Goal: Contribute content: Contribute content

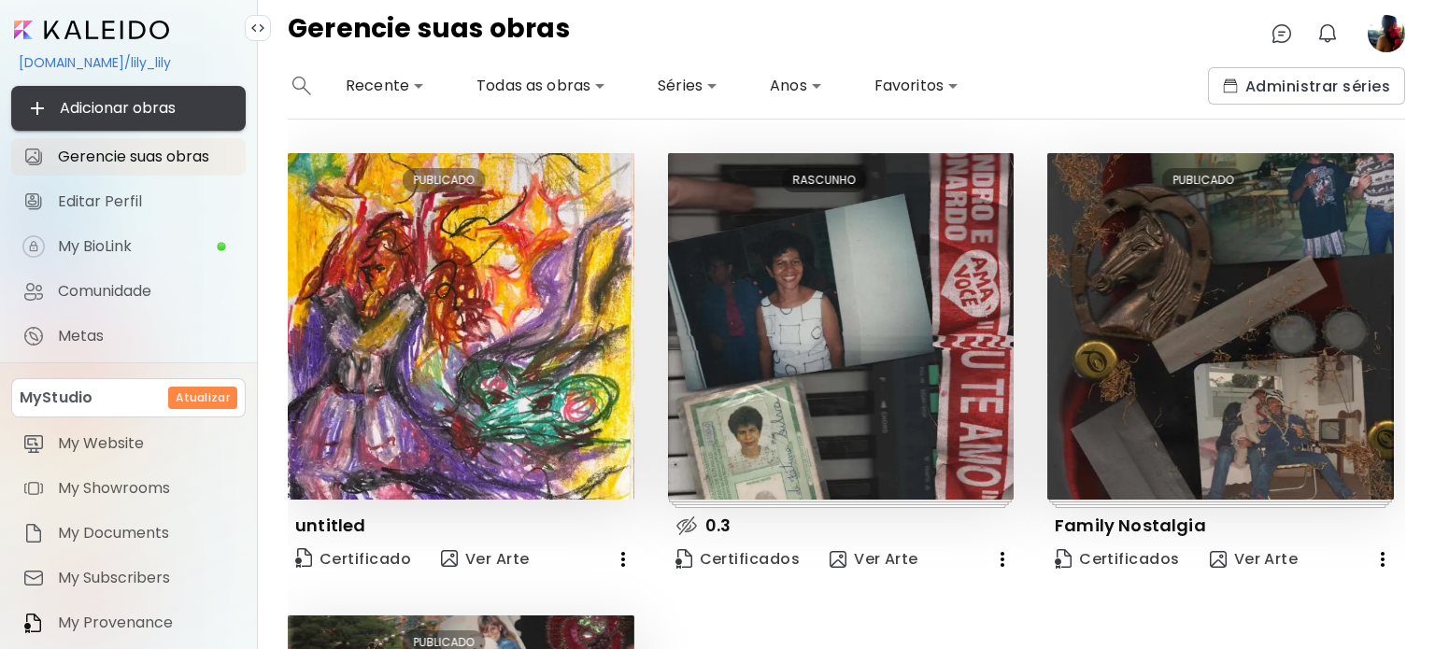
click at [78, 116] on span "Adicionar obras" at bounding box center [128, 108] width 205 height 22
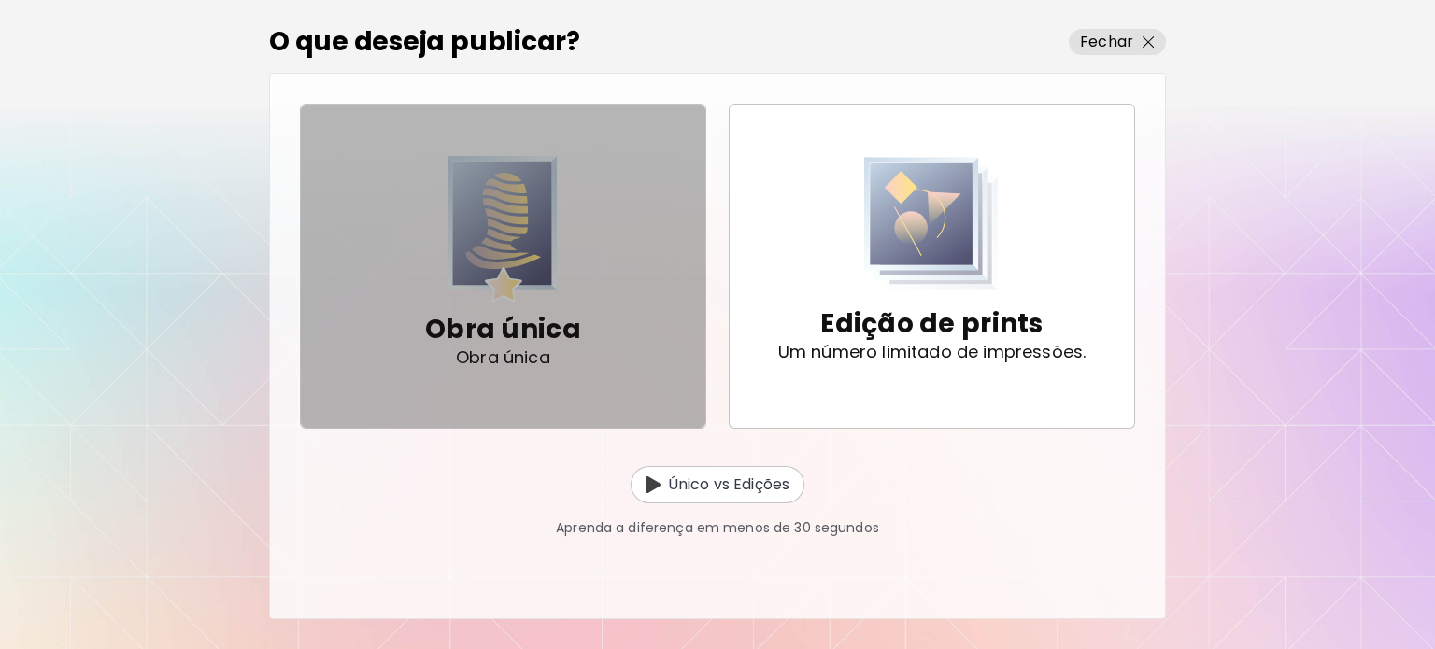
click at [502, 261] on img "button" at bounding box center [502, 229] width 110 height 147
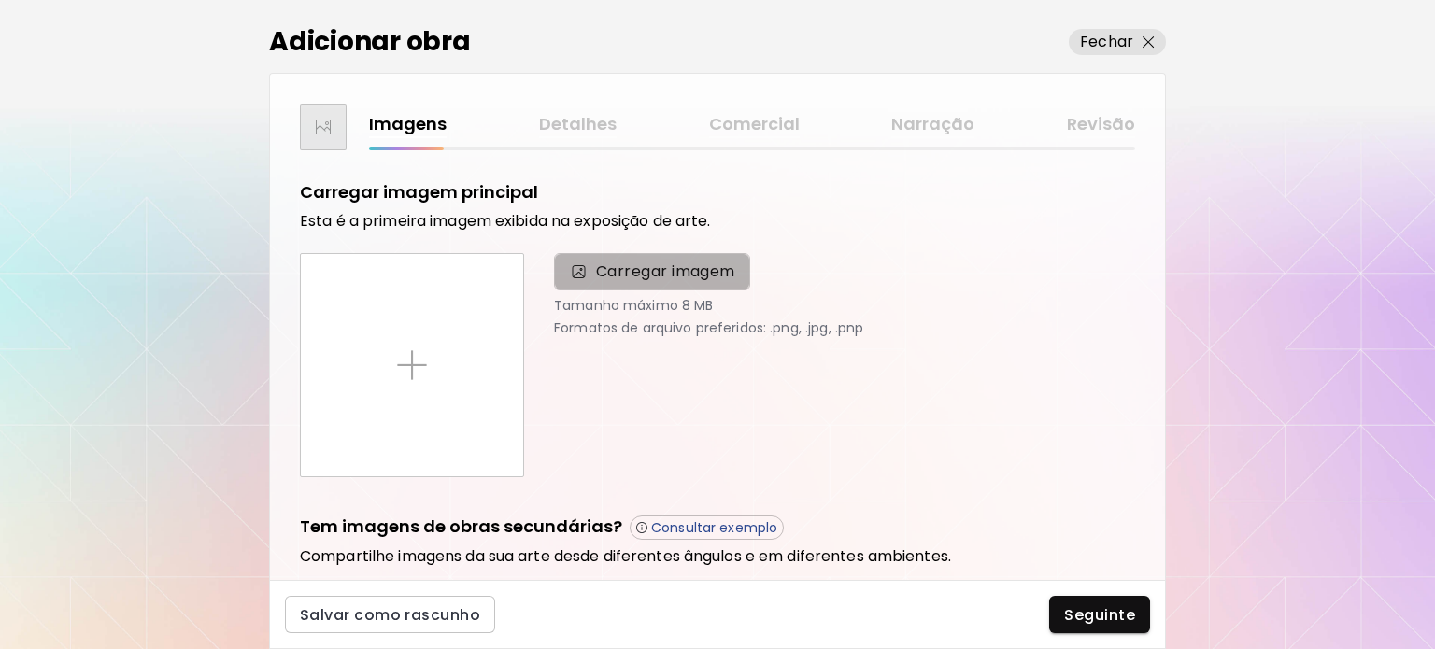
click at [683, 262] on span "Carregar imagem" at bounding box center [665, 272] width 139 height 22
click at [0, 0] on input "Carregar imagem" at bounding box center [0, 0] width 0 height 0
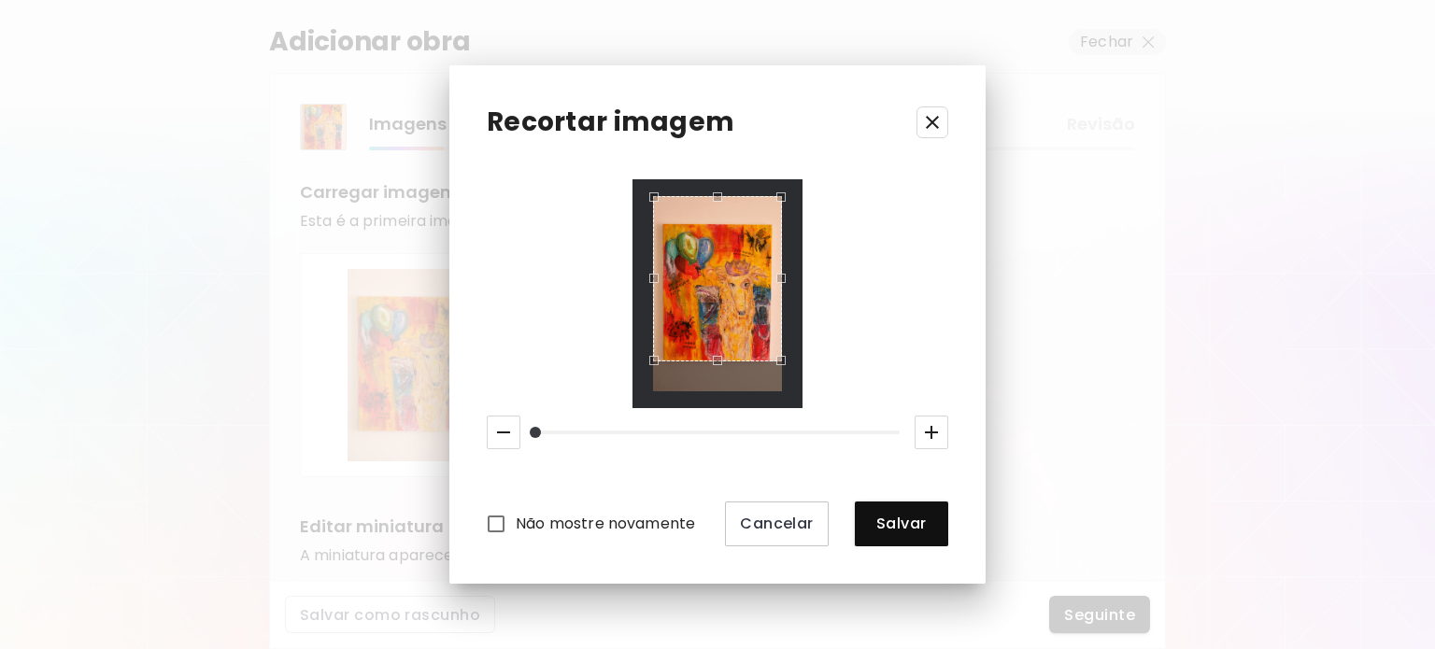
click at [705, 197] on div "Use the arrow keys to move the crop selection area" at bounding box center [718, 197] width 128 height 0
click at [776, 274] on div "Use the up and down arrow keys to move the east drag handle to change the crop …" at bounding box center [776, 274] width 0 height 0
click at [658, 274] on div "Use the up and down arrow keys to move the west drag handle to change the crop …" at bounding box center [658, 274] width 0 height 0
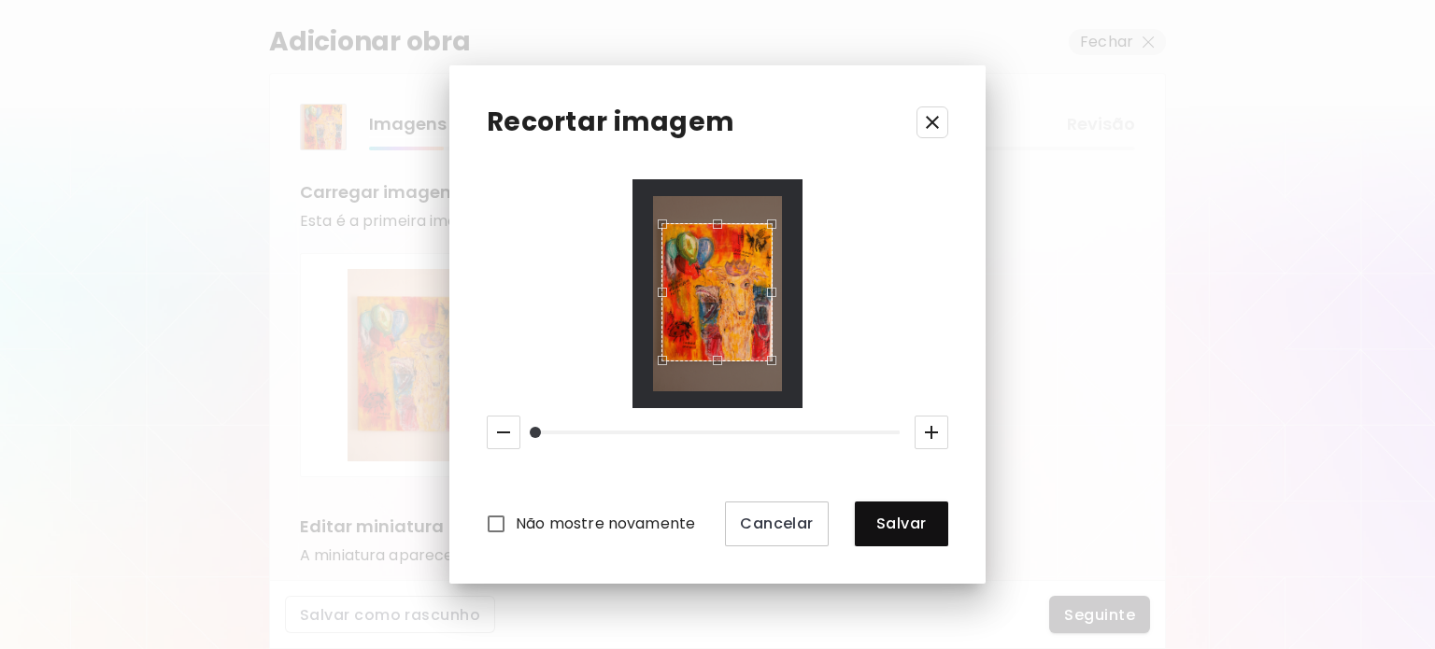
click at [713, 219] on div "Use the up and down arrow keys to move the north drag handle to change the crop…" at bounding box center [713, 219] width 0 height 0
click at [867, 502] on button "Salvar" at bounding box center [901, 524] width 93 height 45
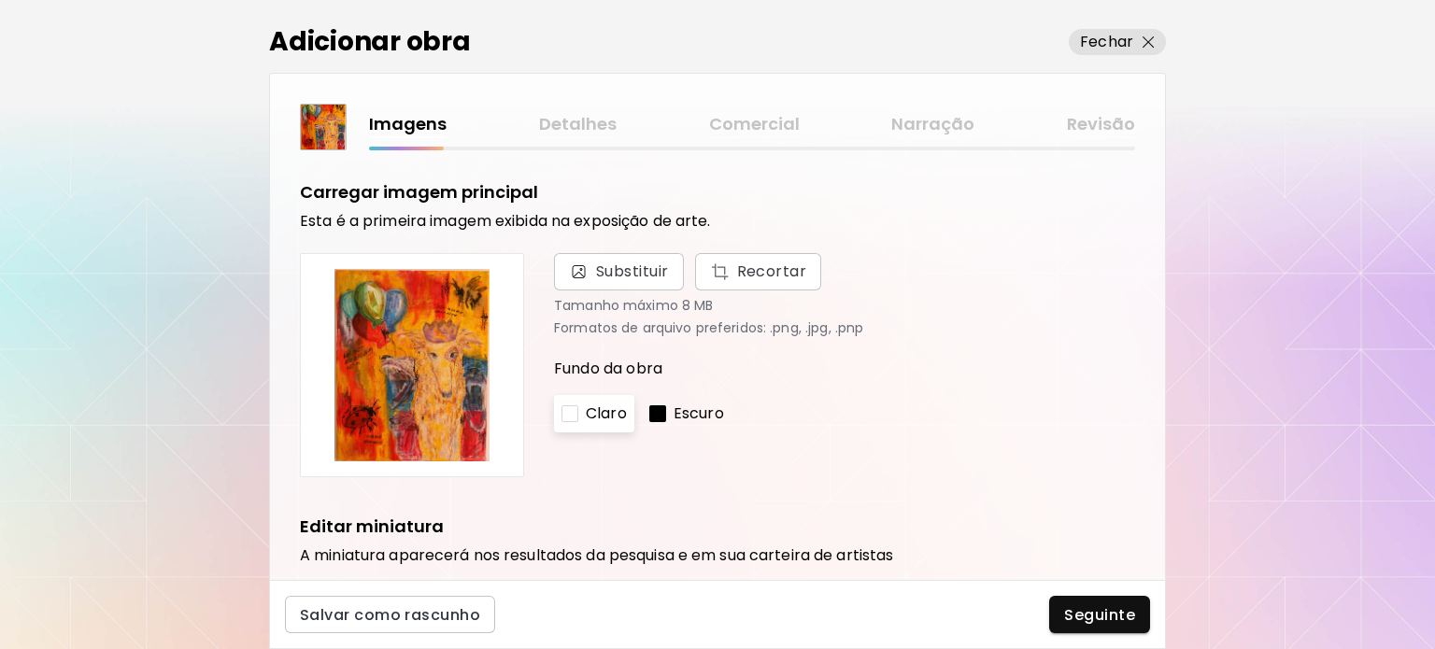
click at [406, 344] on img at bounding box center [412, 365] width 192 height 192
click at [712, 282] on span "Recortar" at bounding box center [758, 272] width 97 height 22
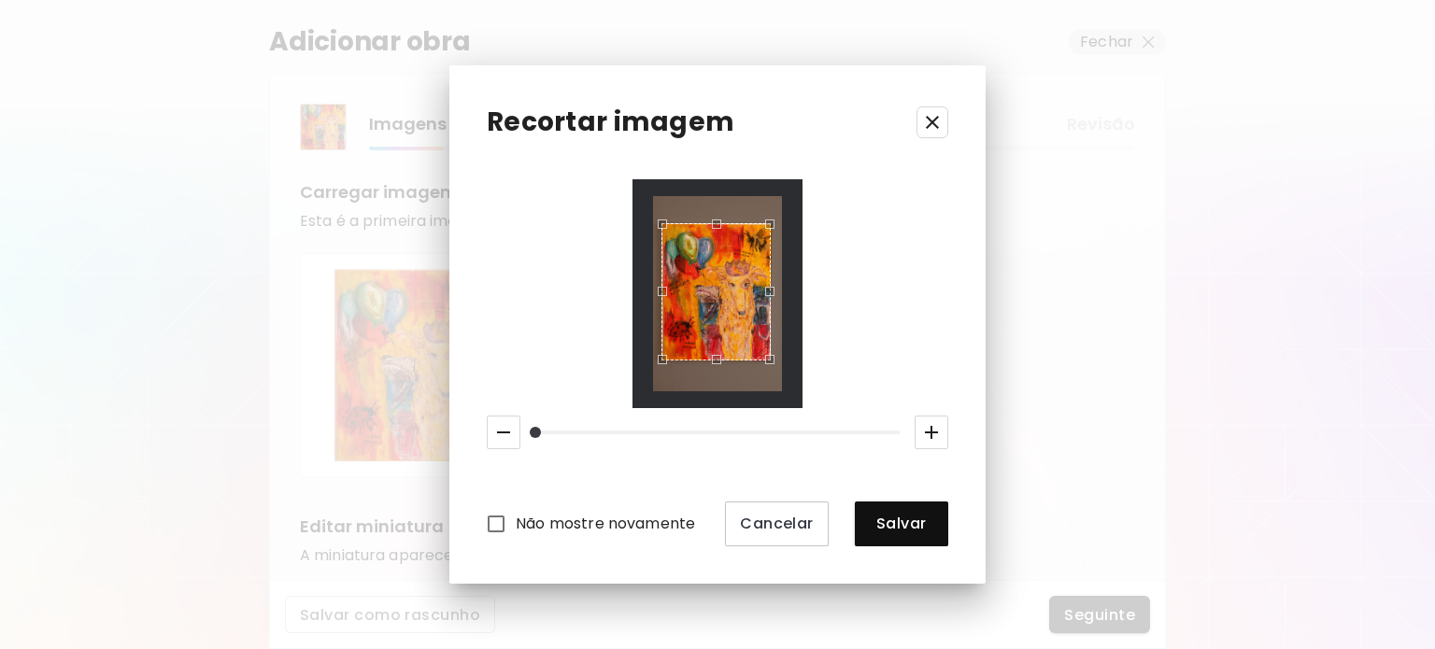
click at [774, 364] on div "Use the arrow keys to move the south east drag handle to change the crop select…" at bounding box center [774, 364] width 0 height 0
click at [922, 517] on span "Salvar" at bounding box center [902, 524] width 64 height 20
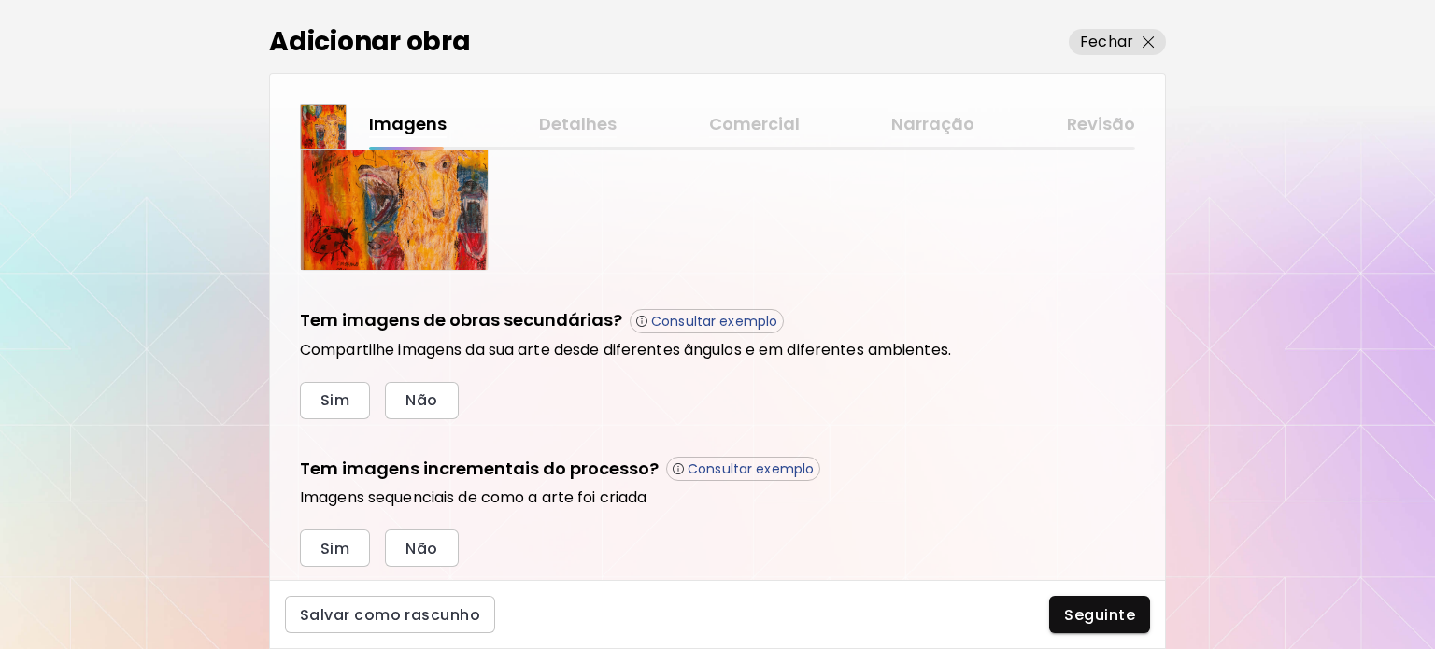
scroll to position [557, 0]
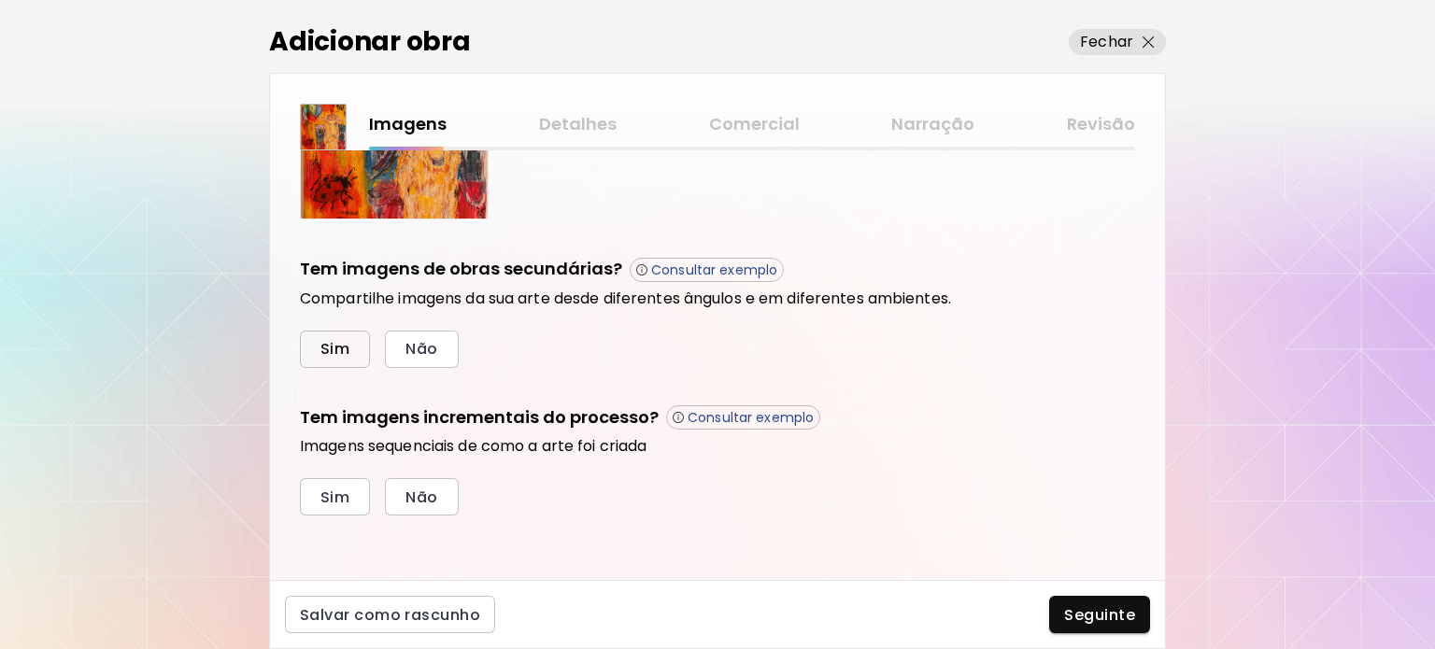
click at [334, 347] on span "Sim" at bounding box center [334, 349] width 29 height 20
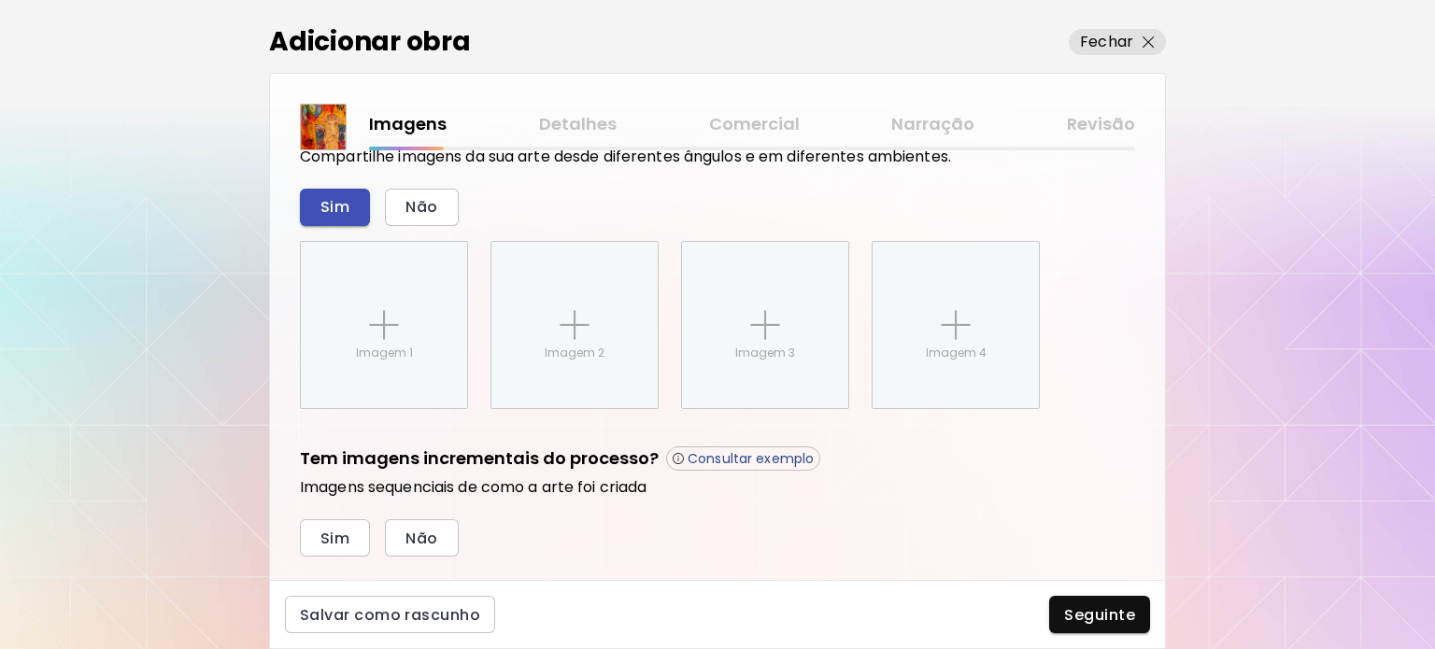
scroll to position [740, 0]
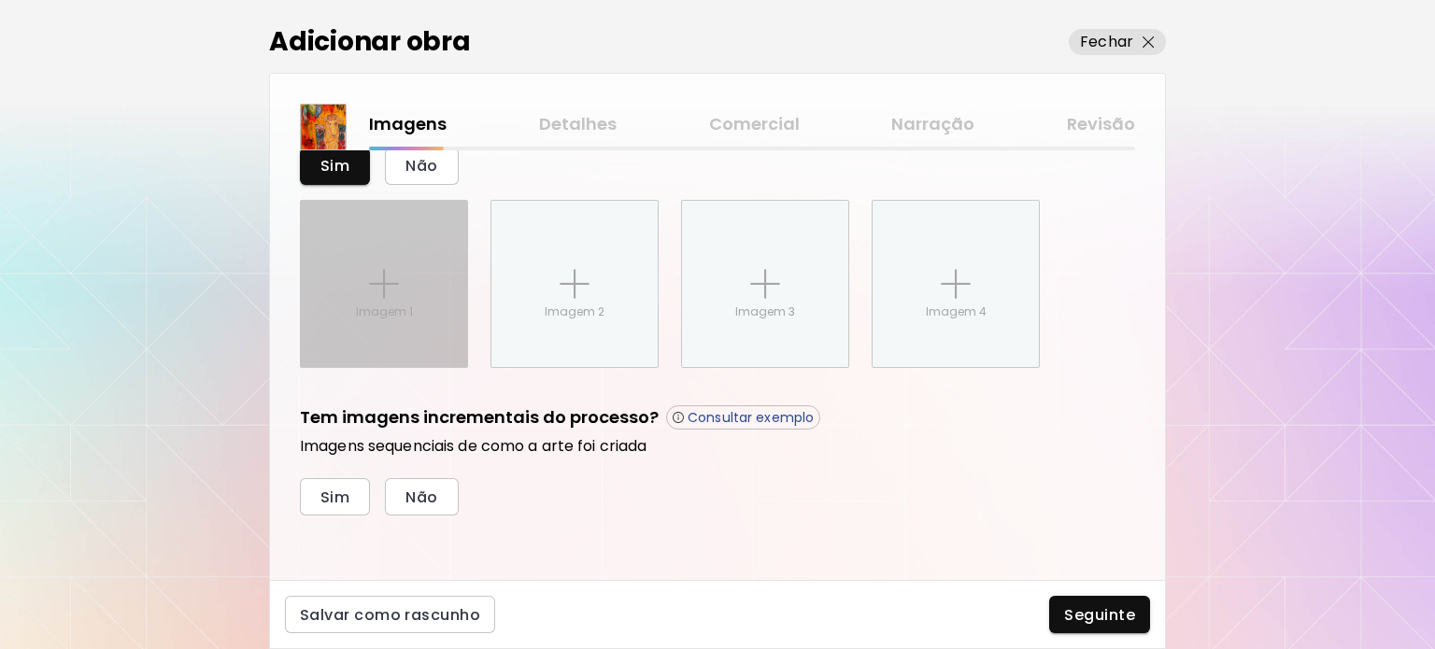
click at [364, 321] on div "Imagem 1" at bounding box center [384, 284] width 166 height 166
click at [0, 0] on input "Imagem 1" at bounding box center [0, 0] width 0 height 0
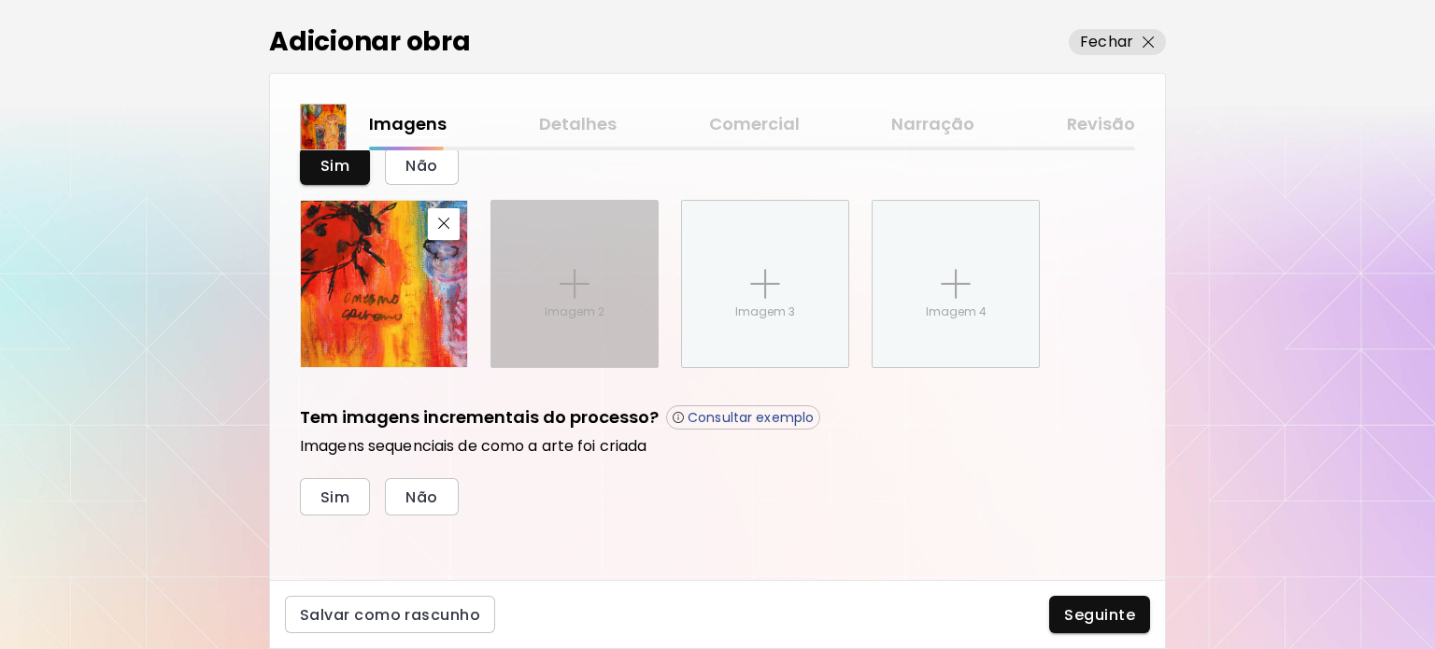
click at [601, 287] on div "Imagem 2" at bounding box center [574, 284] width 166 height 166
click at [0, 0] on input "Imagem 2" at bounding box center [0, 0] width 0 height 0
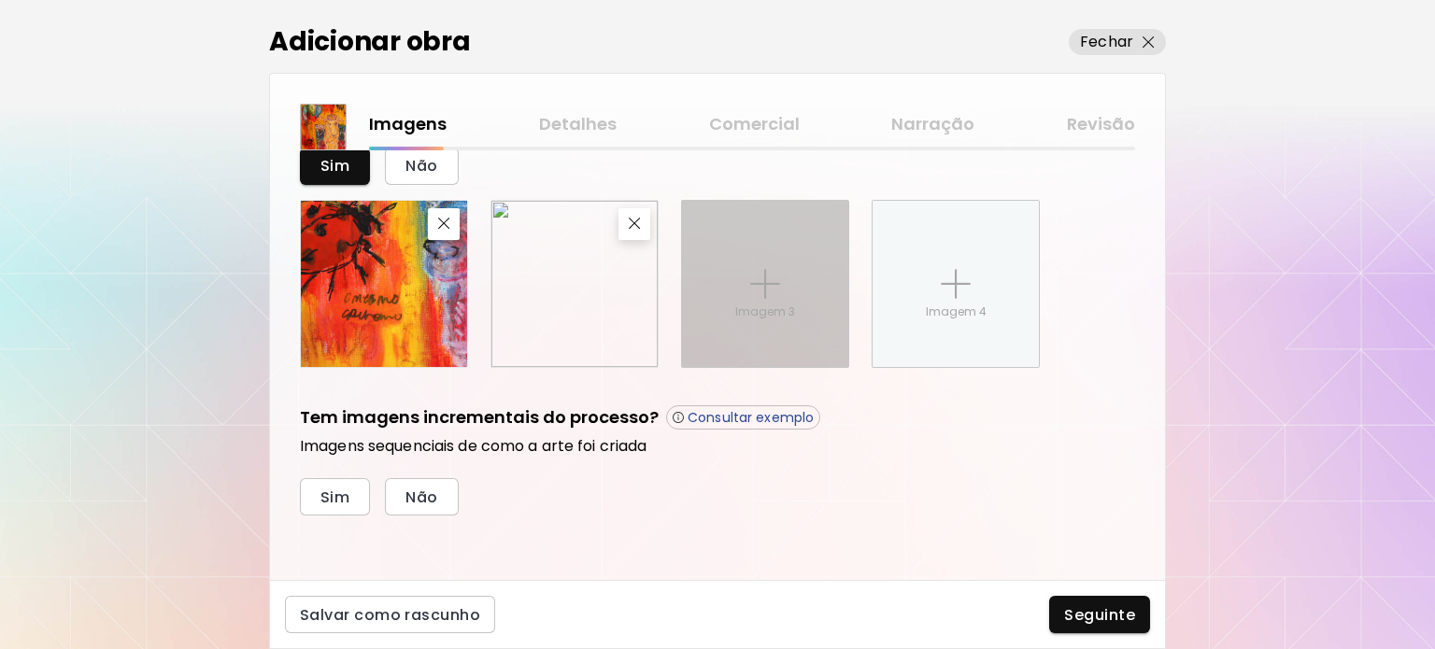
click at [757, 291] on img at bounding box center [765, 284] width 30 height 30
click at [0, 0] on input "Imagem 3" at bounding box center [0, 0] width 0 height 0
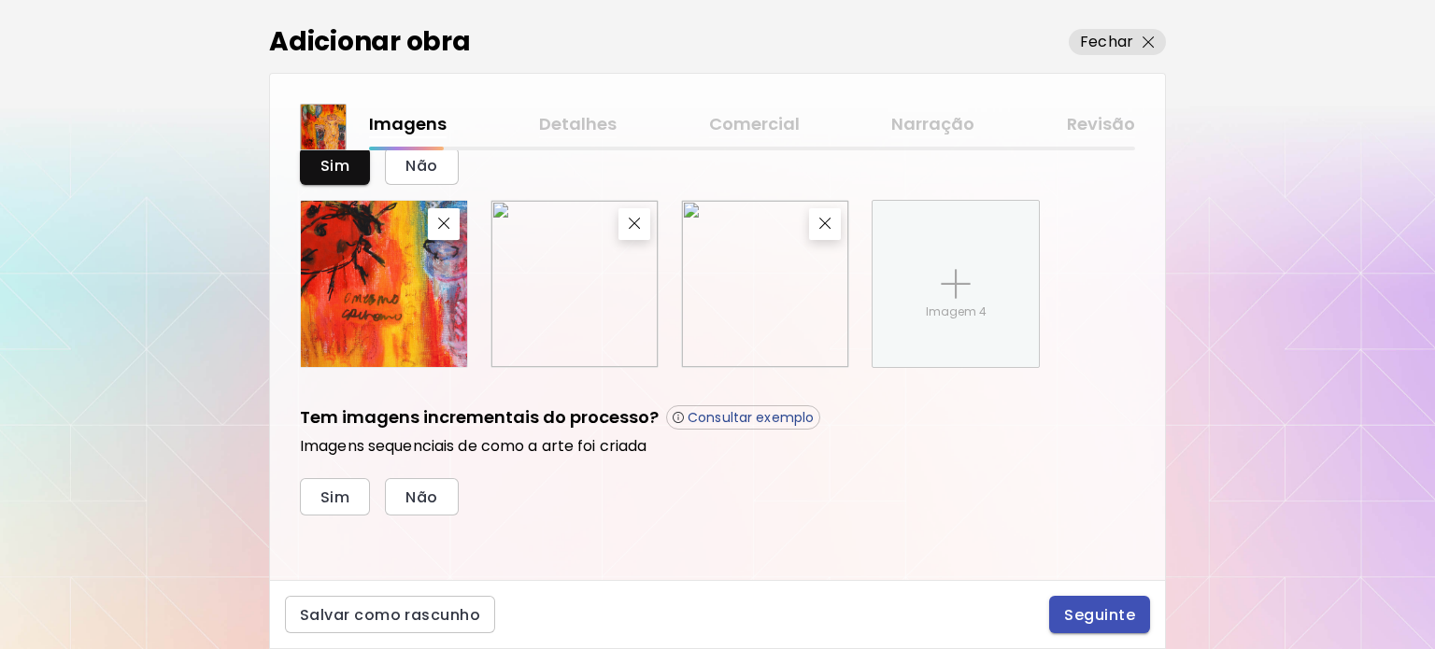
click at [1082, 615] on span "Seguinte" at bounding box center [1099, 615] width 71 height 20
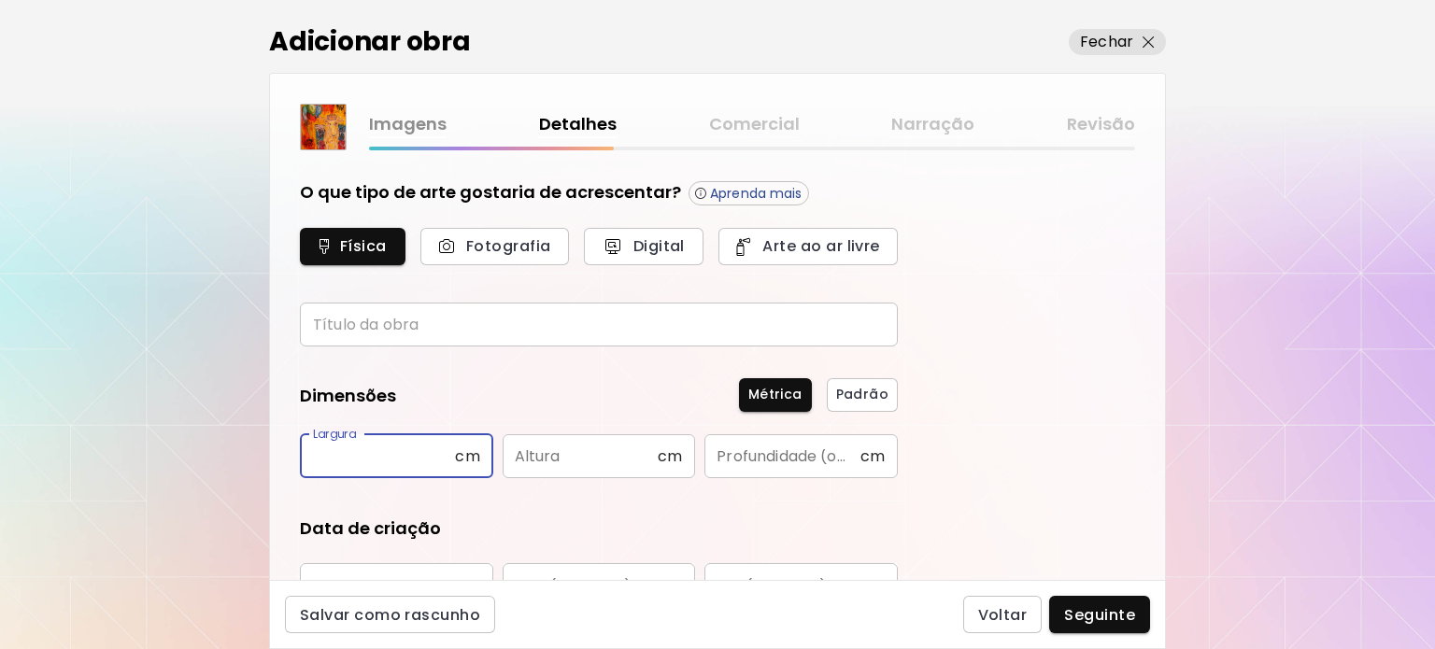
click at [369, 450] on input "text" at bounding box center [377, 456] width 155 height 44
type input "**"
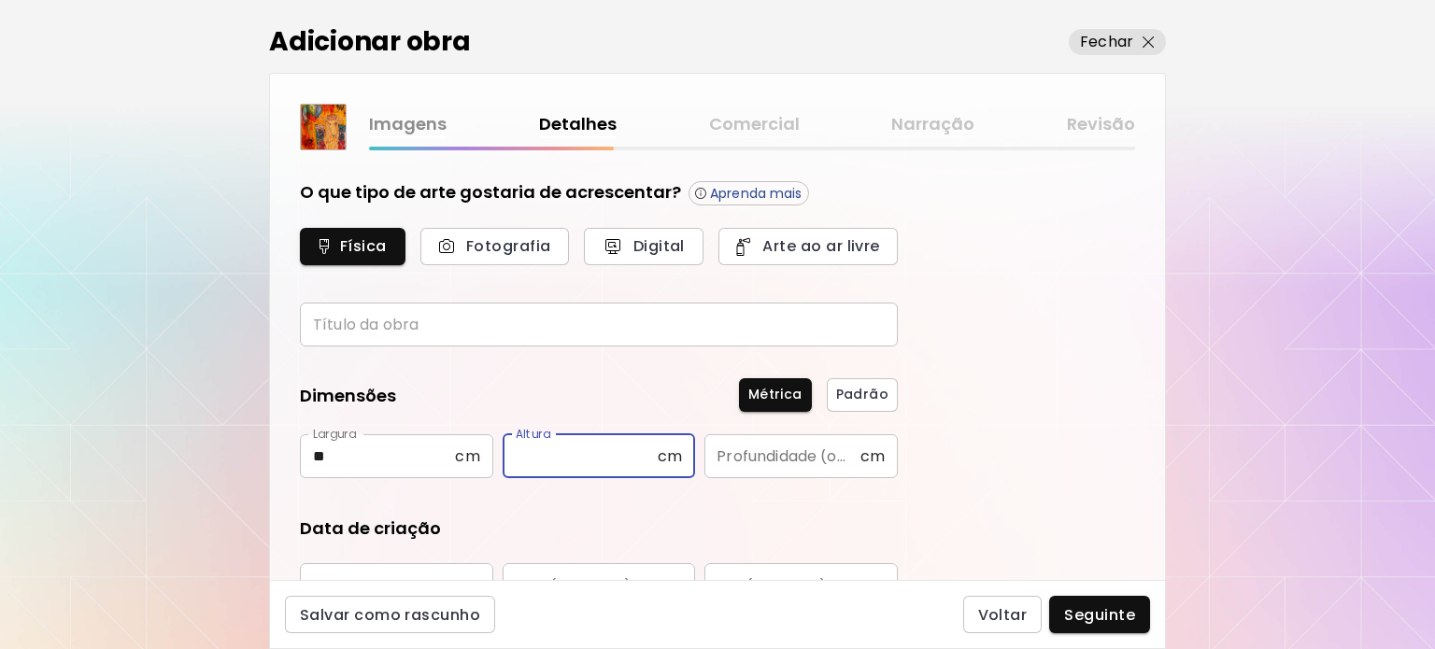
click at [530, 453] on input "text" at bounding box center [579, 456] width 155 height 44
type input "**"
click at [714, 560] on div "Data de criação Ano ​ Ano Mês (Opcional) ​ Mês (Opcional) Dia (Opcional) ​ Dia …" at bounding box center [599, 563] width 598 height 94
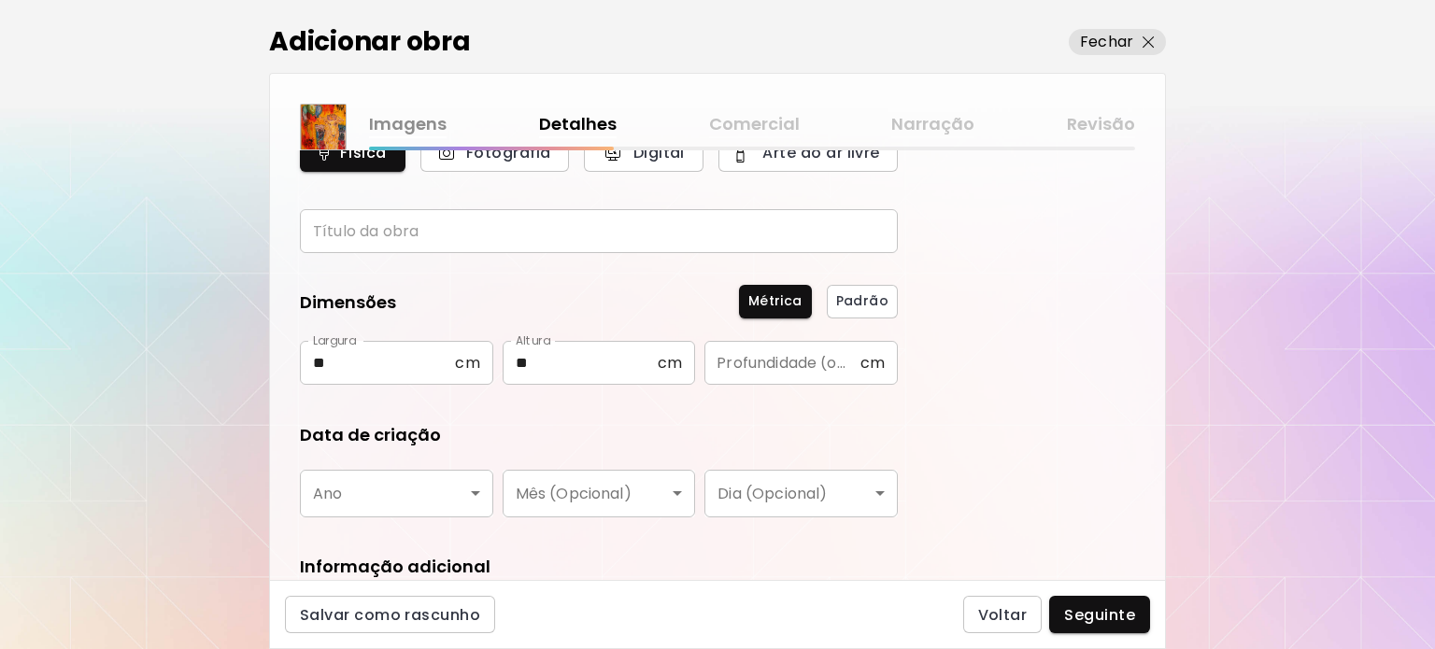
scroll to position [280, 0]
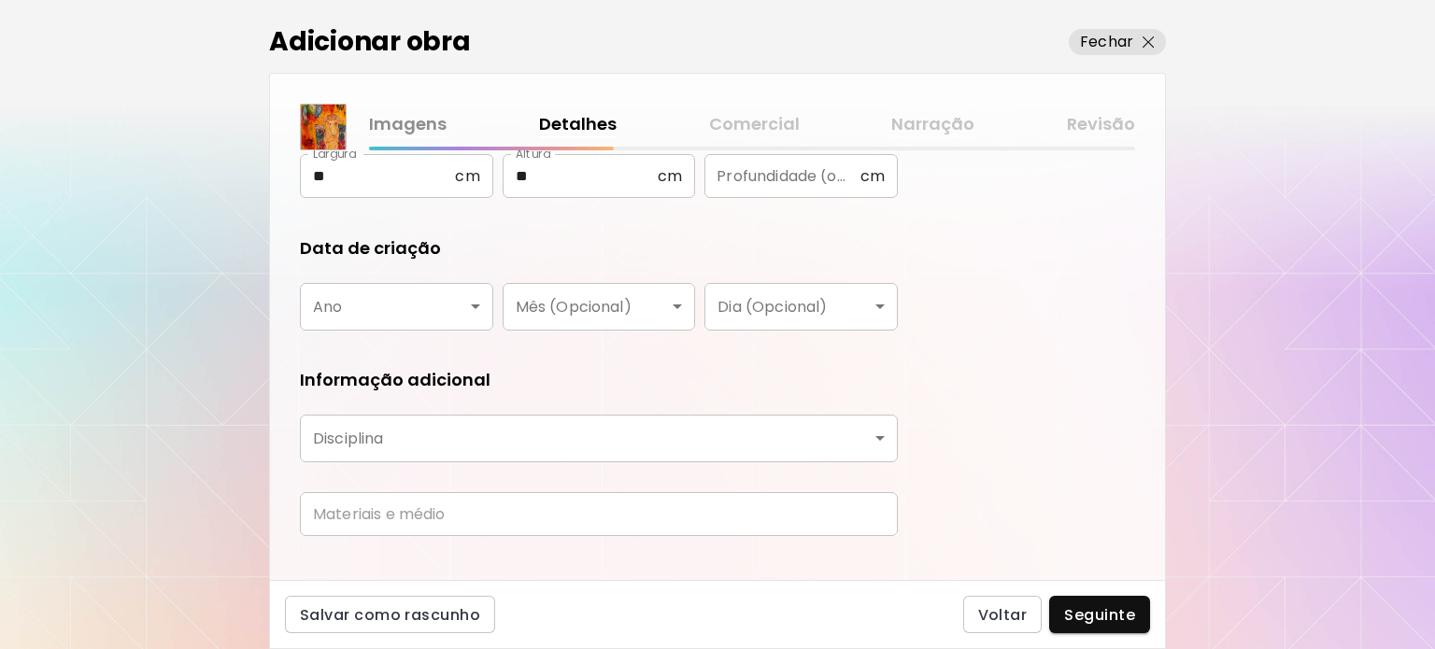
click at [464, 294] on body "[DOMAIN_NAME]/lily_lily Adicionar obras Gerencie suas obras Editar Perfil My Bi…" at bounding box center [717, 324] width 1435 height 649
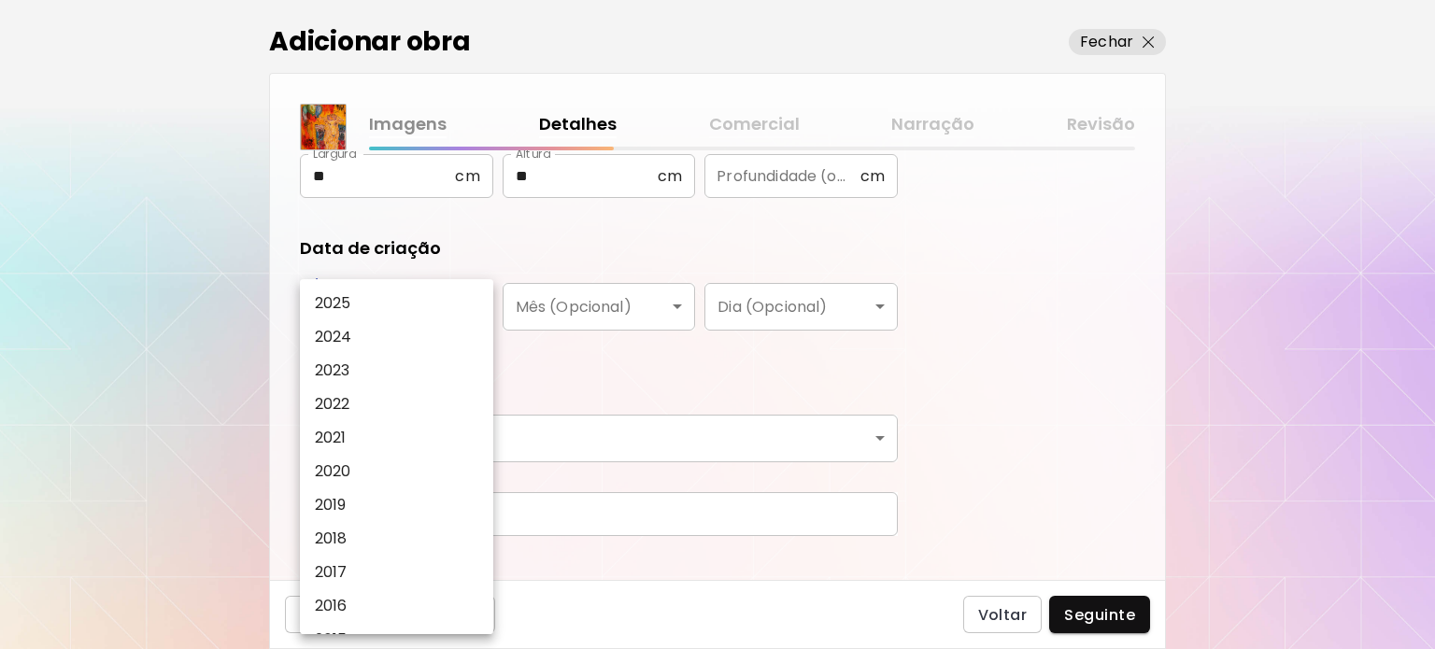
click at [411, 297] on li "2025" at bounding box center [401, 304] width 203 height 34
type input "****"
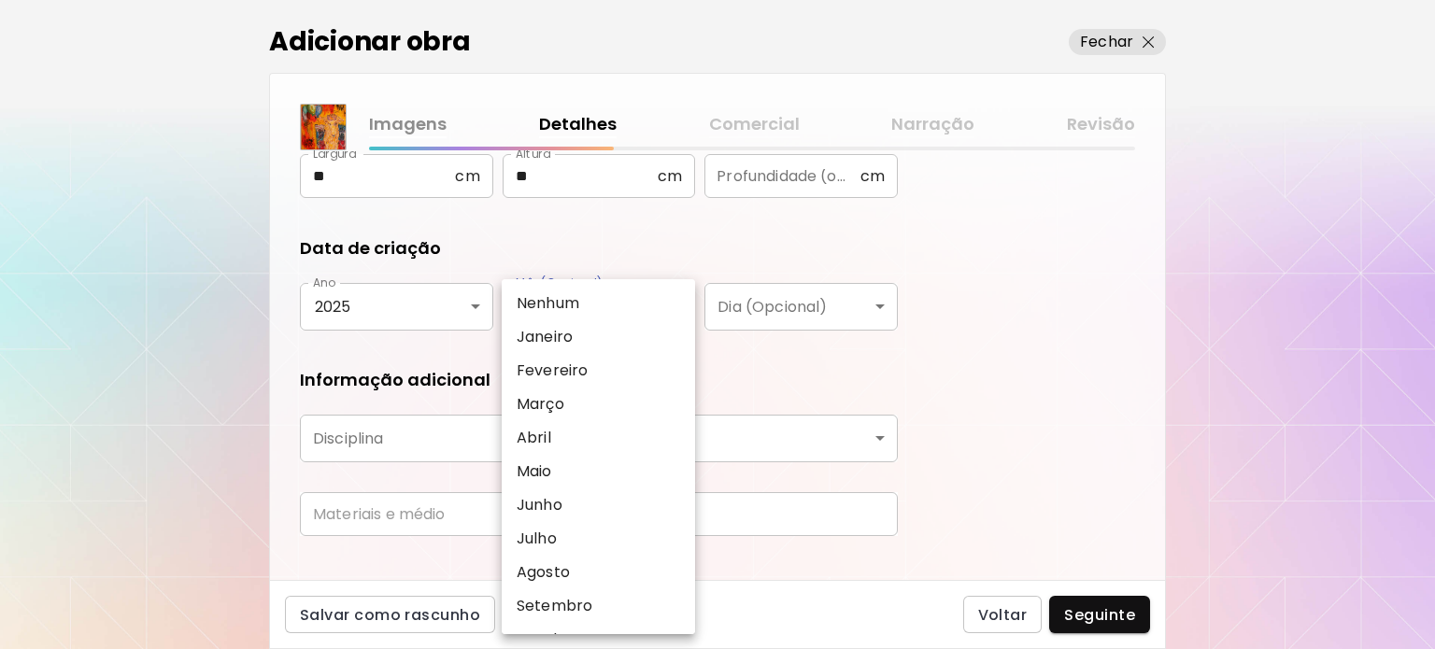
click at [628, 312] on body "[DOMAIN_NAME]/lily_lily Adicionar obras Gerencie suas obras Editar Perfil My Bi…" at bounding box center [717, 324] width 1435 height 649
click at [613, 567] on li "Agosto" at bounding box center [603, 573] width 203 height 34
type input "******"
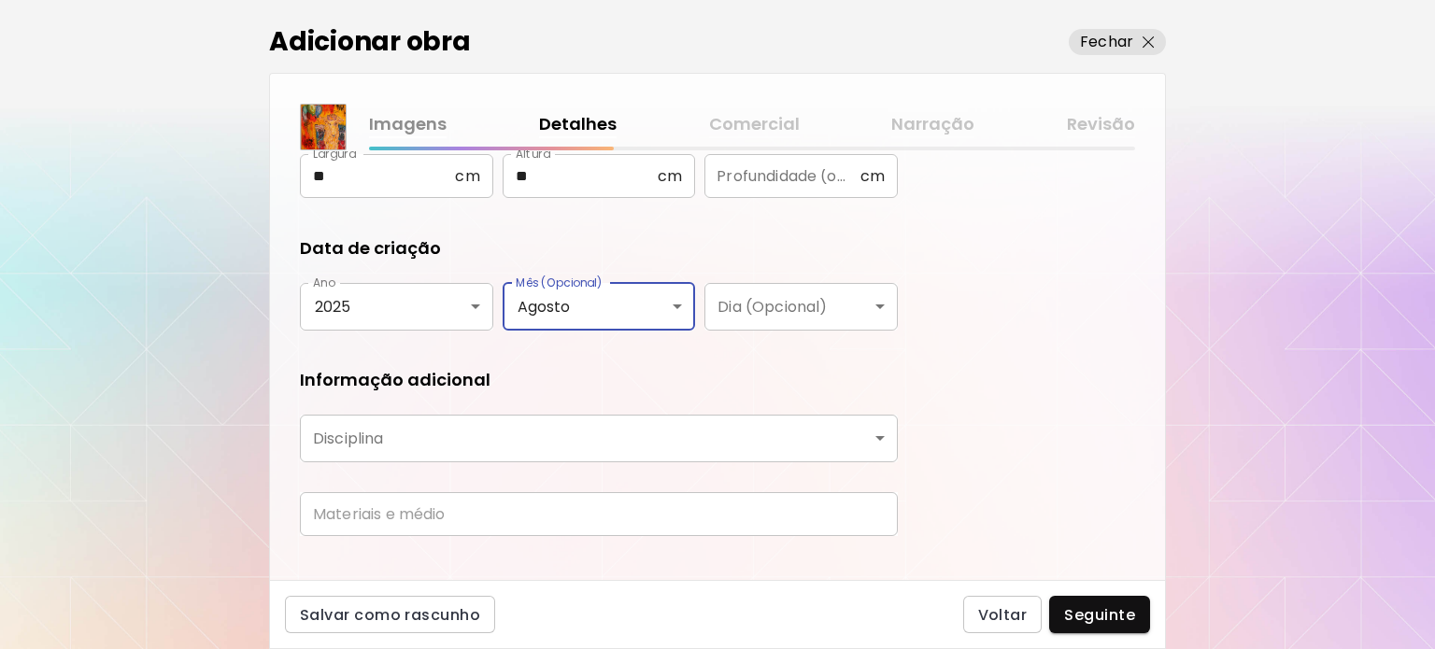
click at [612, 421] on body "[DOMAIN_NAME]/lily_lily Adicionar obras Gerencie suas obras Editar Perfil My Bi…" at bounding box center [717, 324] width 1435 height 649
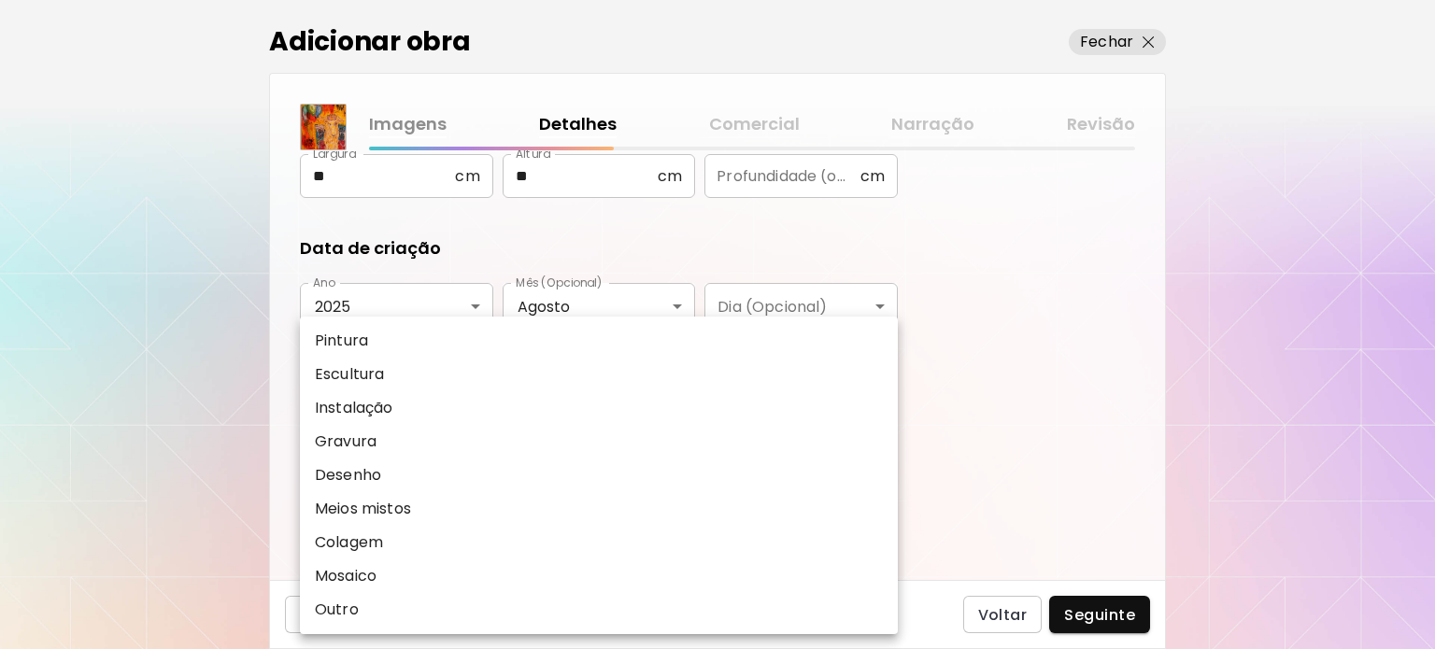
click at [598, 506] on li "Meios mistos" at bounding box center [599, 509] width 598 height 34
type input "**********"
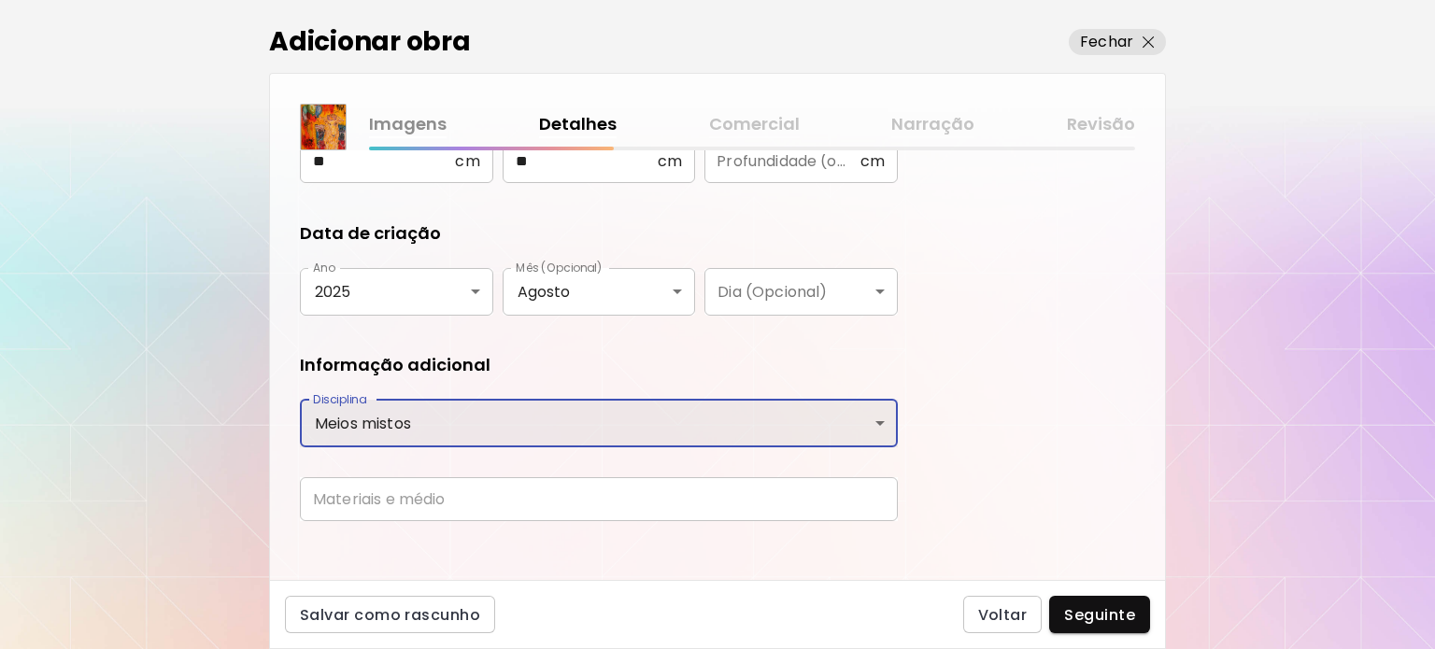
scroll to position [308, 0]
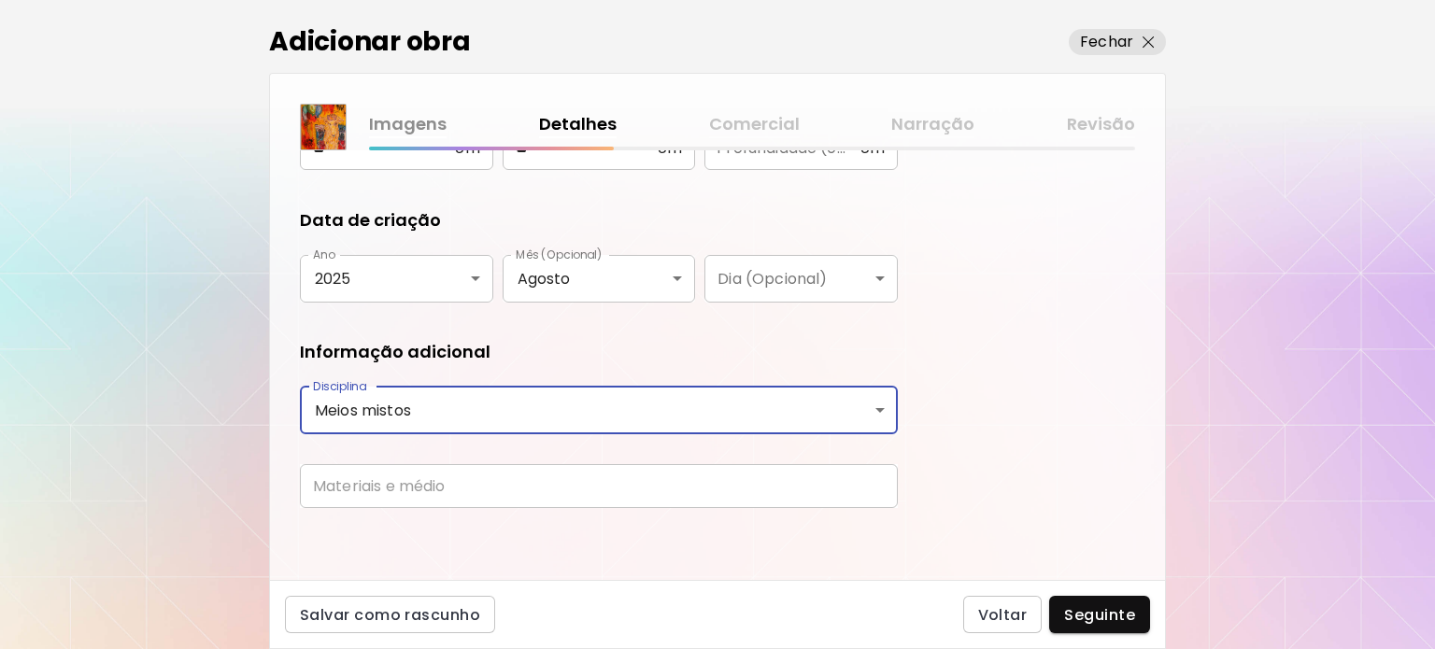
click at [588, 476] on input "text" at bounding box center [599, 486] width 598 height 44
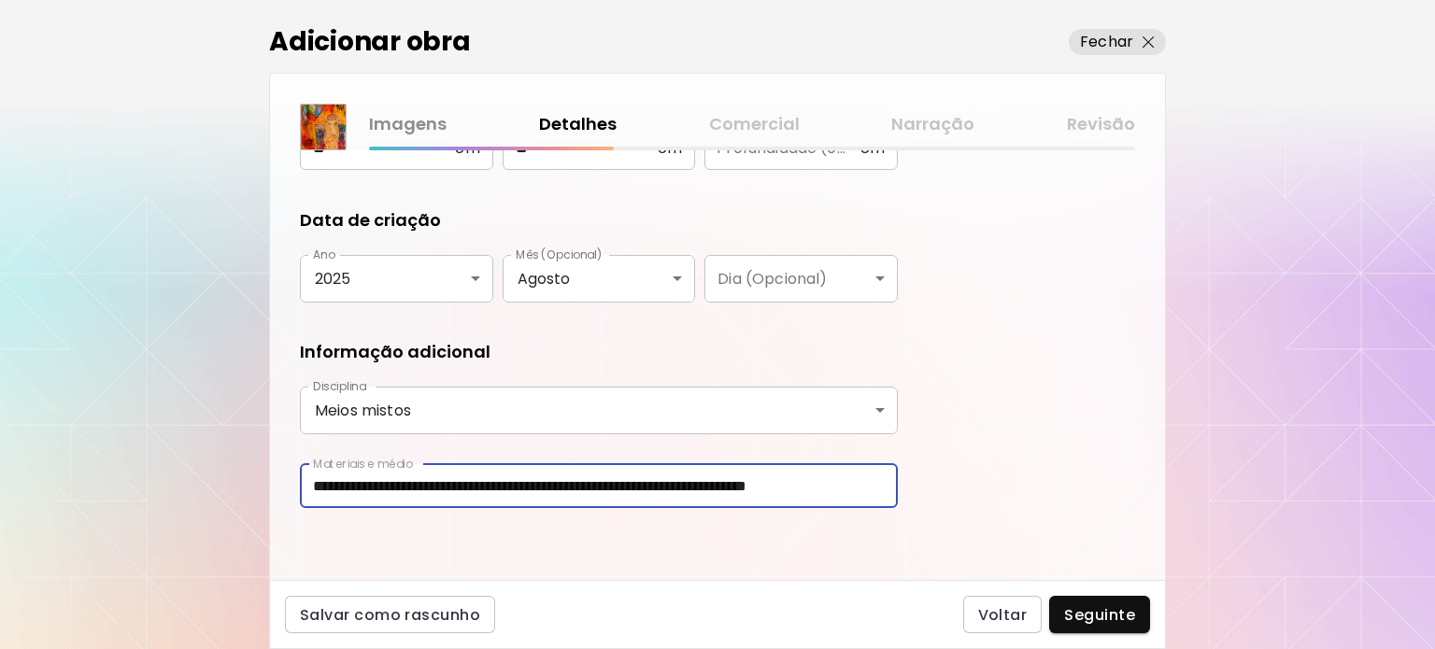
scroll to position [0, 0]
click at [876, 476] on input "**********" at bounding box center [599, 486] width 598 height 44
type input "**********"
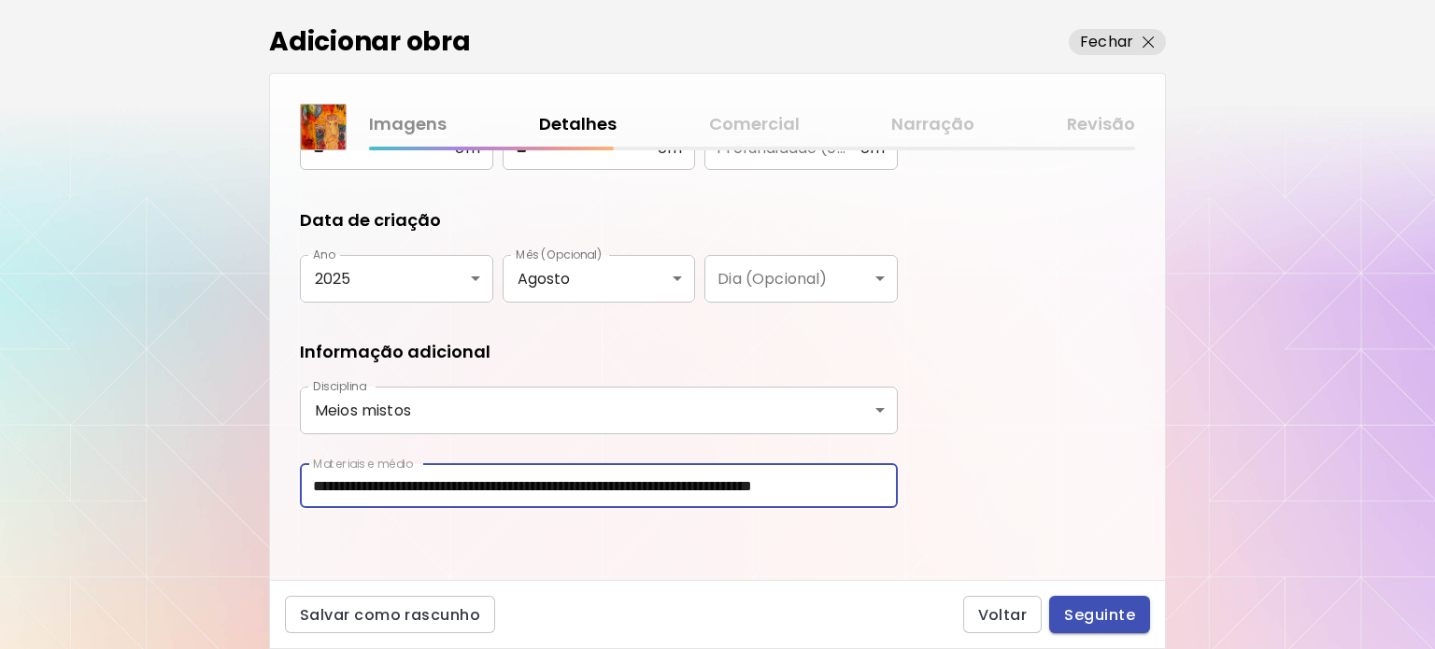
click at [1130, 619] on span "Seguinte" at bounding box center [1099, 615] width 71 height 20
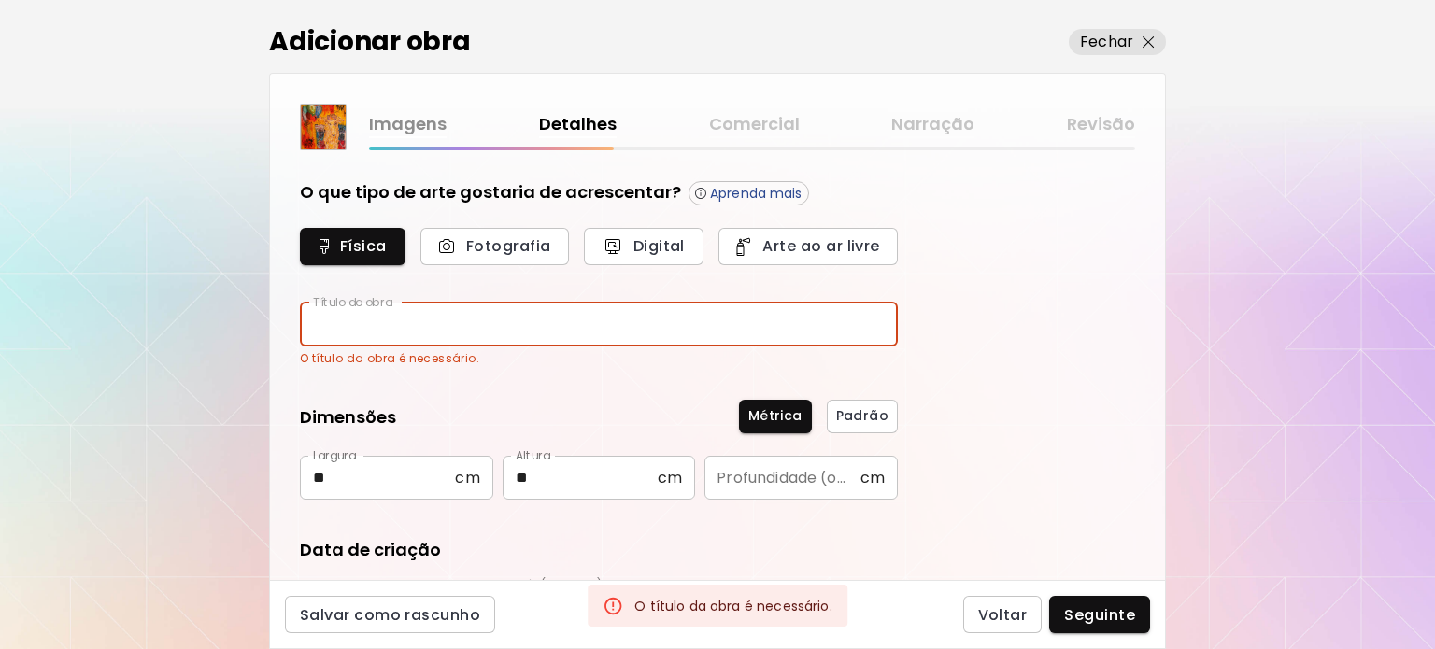
click at [590, 323] on input "text" at bounding box center [599, 325] width 598 height 44
type input "**********"
click at [979, 400] on div "**********" at bounding box center [717, 365] width 895 height 430
click at [1124, 620] on span "Seguinte" at bounding box center [1099, 615] width 71 height 20
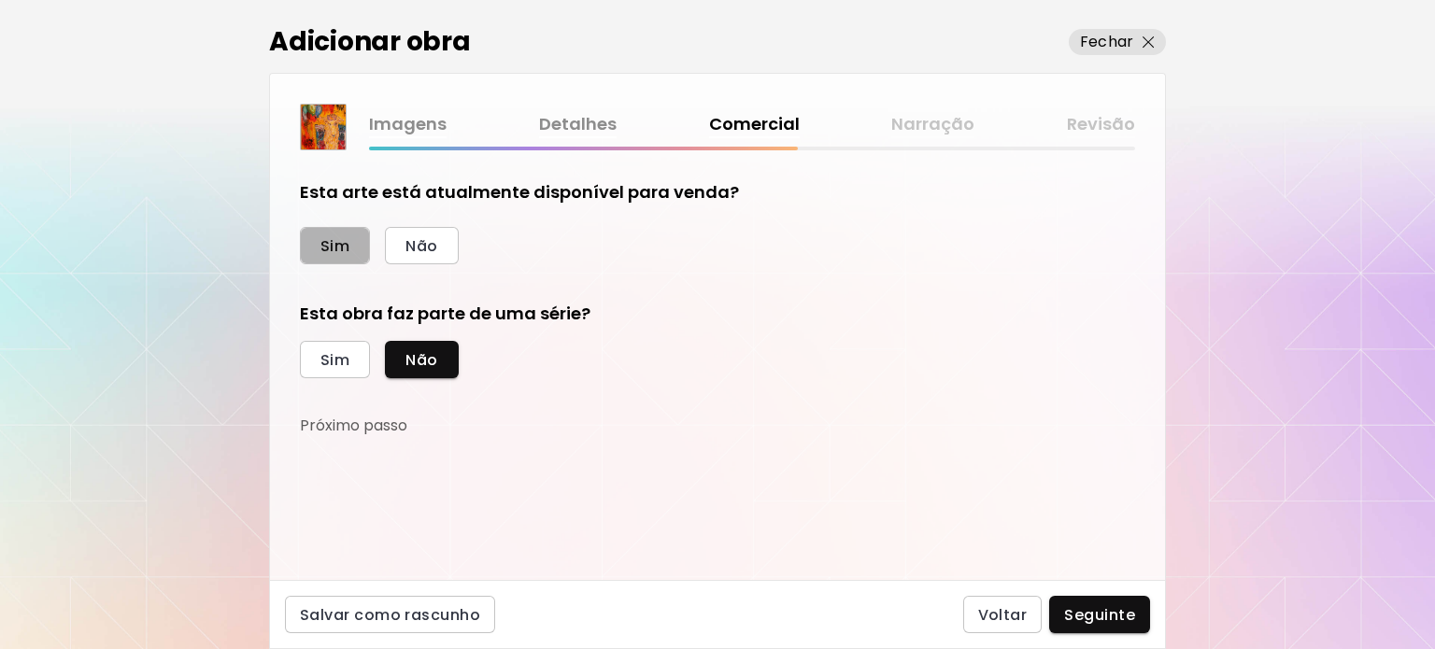
click at [324, 253] on span "Sim" at bounding box center [334, 246] width 29 height 20
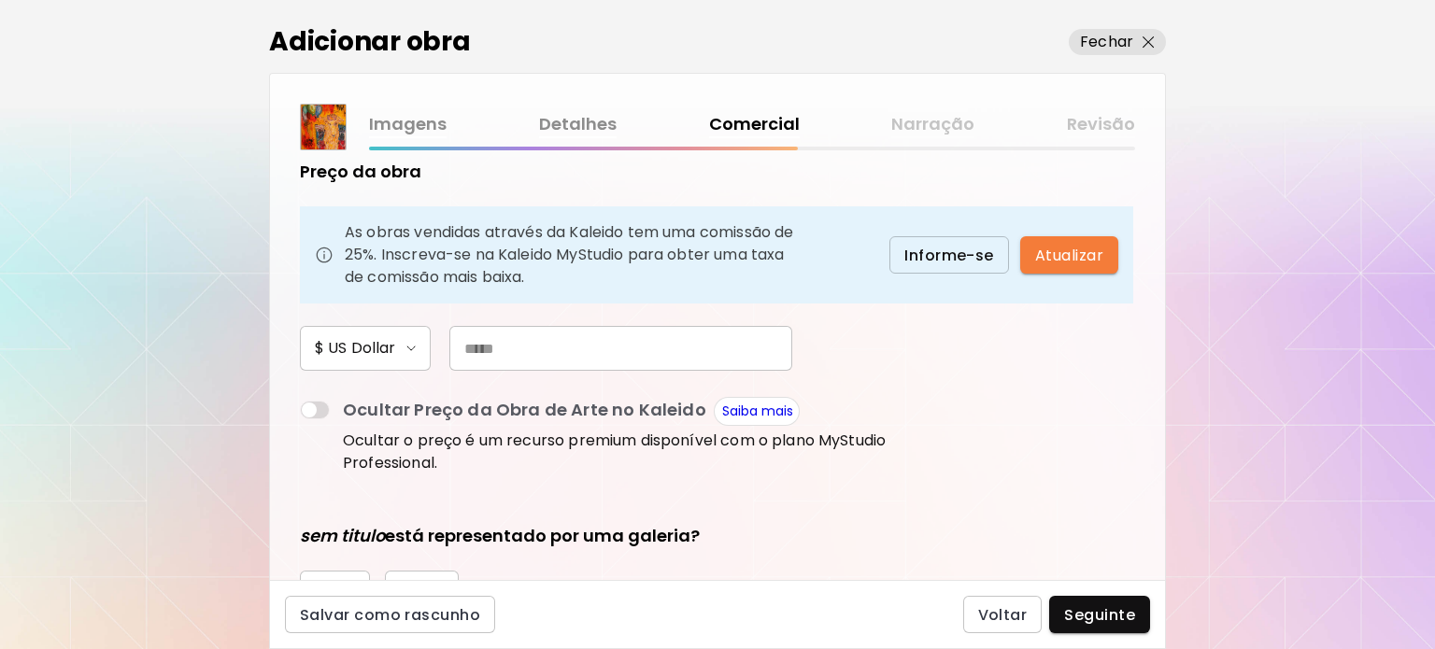
scroll to position [187, 0]
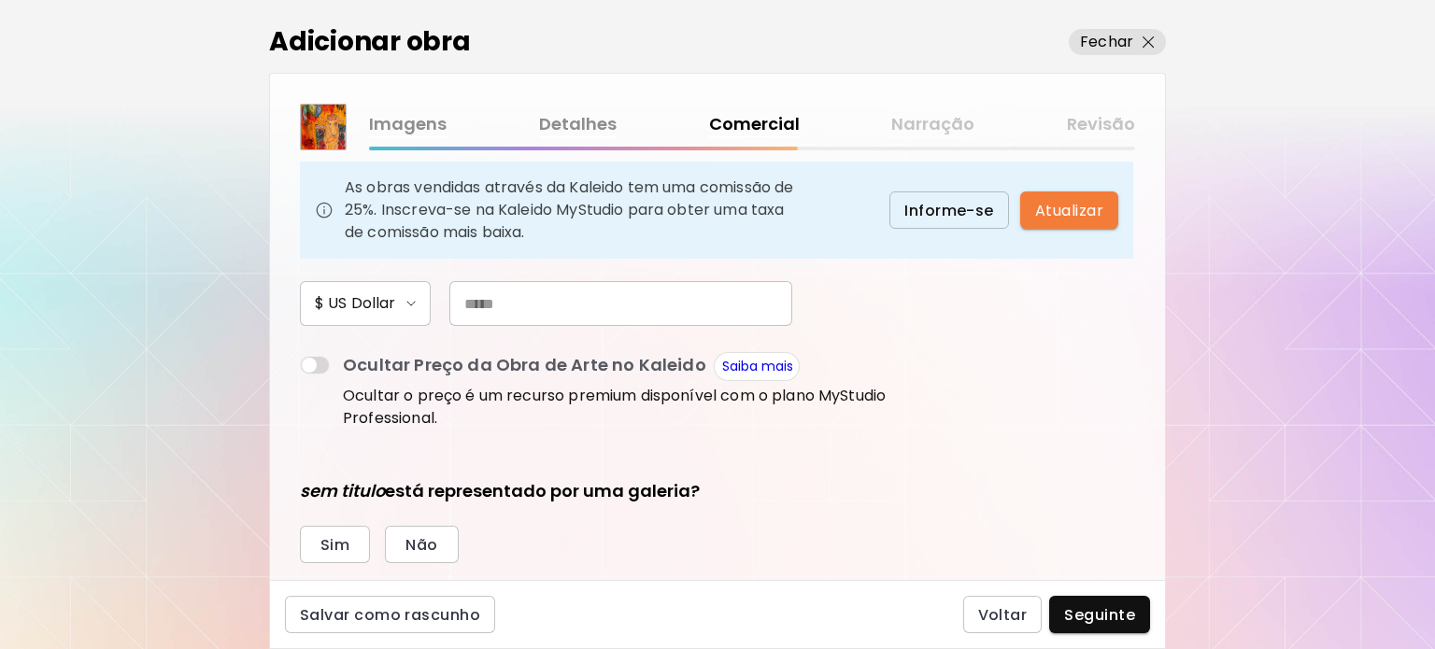
click at [322, 364] on span at bounding box center [315, 365] width 30 height 19
click at [702, 276] on div "Preço da obra As obras vendidas através da Kaleido tem uma comissão de 25%. Ins…" at bounding box center [599, 274] width 598 height 319
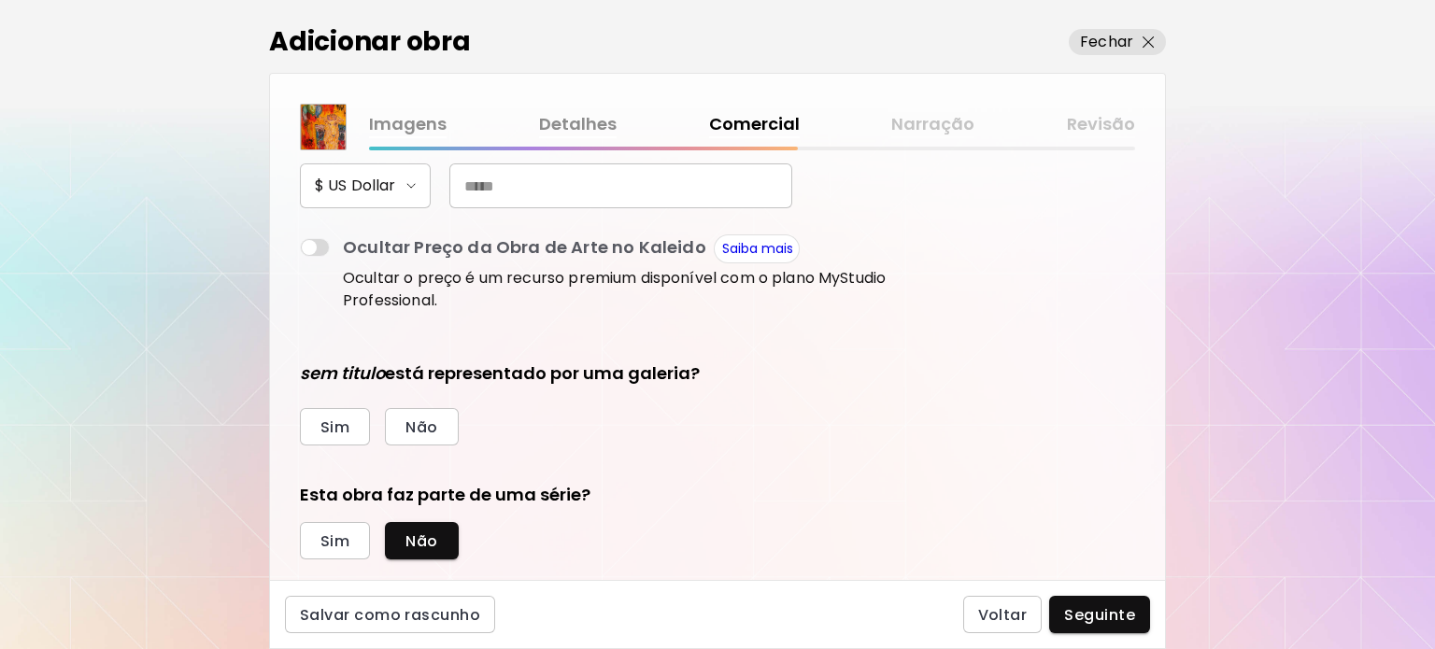
scroll to position [340, 0]
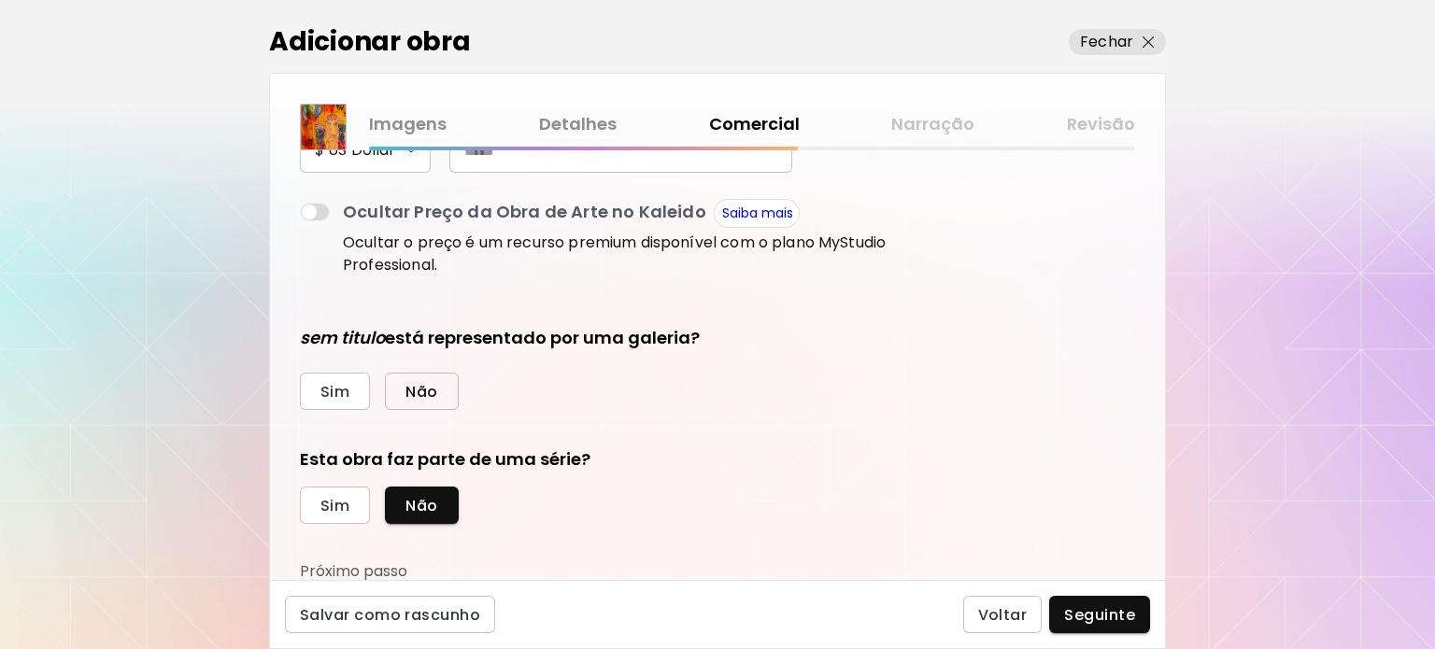
click at [423, 388] on span "Não" at bounding box center [421, 392] width 32 height 20
click at [1077, 624] on span "Seguinte" at bounding box center [1099, 615] width 71 height 20
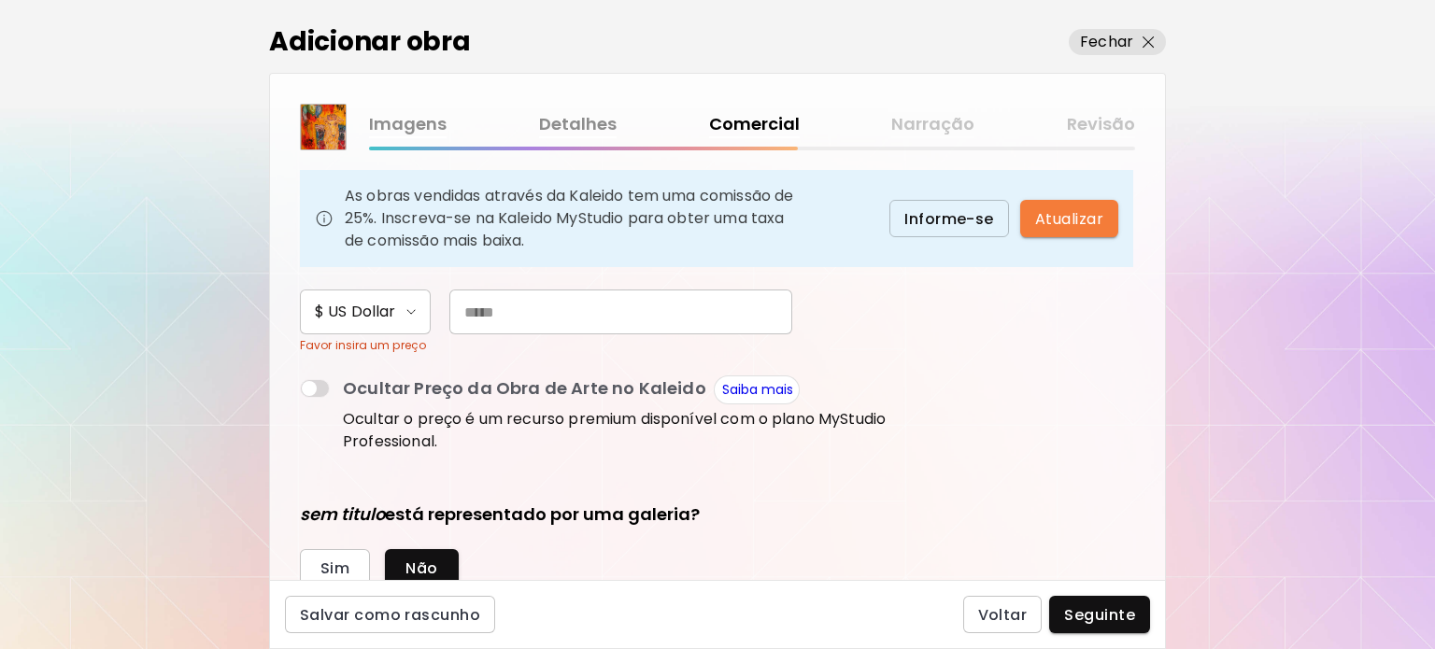
scroll to position [153, 0]
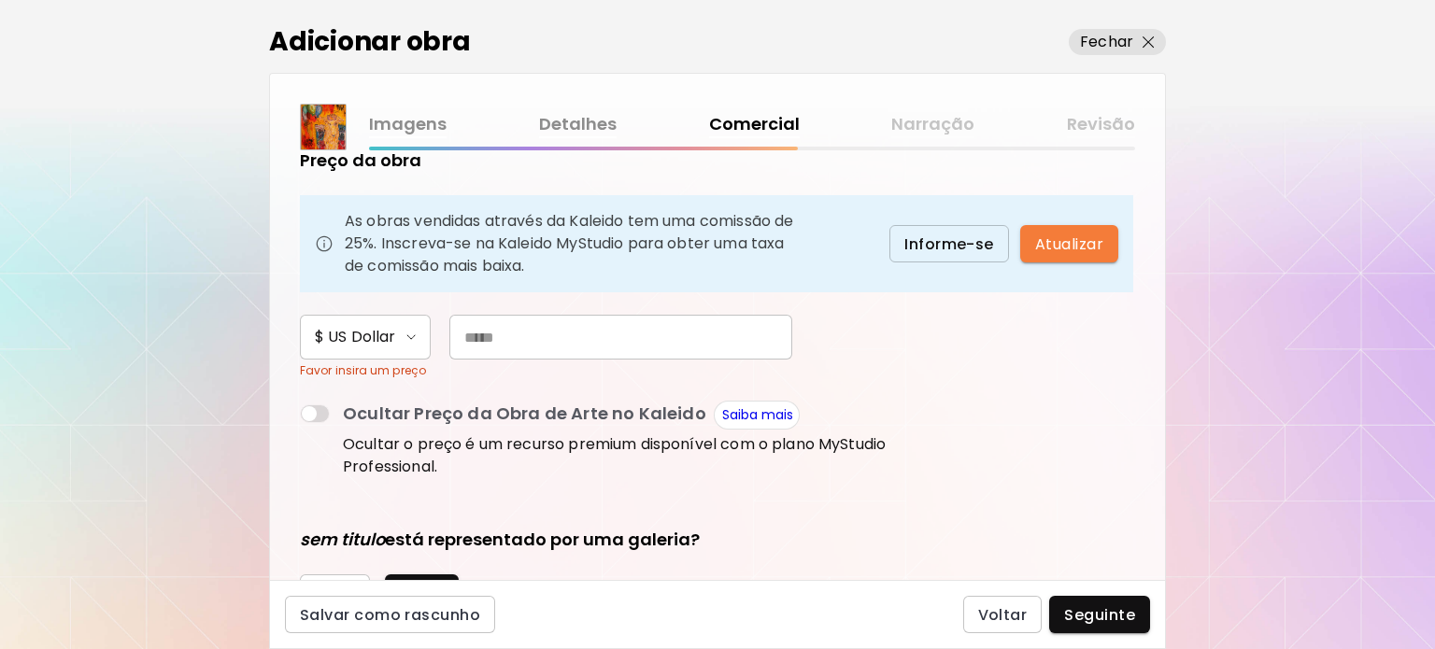
click at [412, 345] on span "$ US Dollar" at bounding box center [365, 337] width 101 height 22
click at [537, 346] on div at bounding box center [717, 324] width 1435 height 649
click at [537, 346] on input "text" at bounding box center [620, 337] width 343 height 45
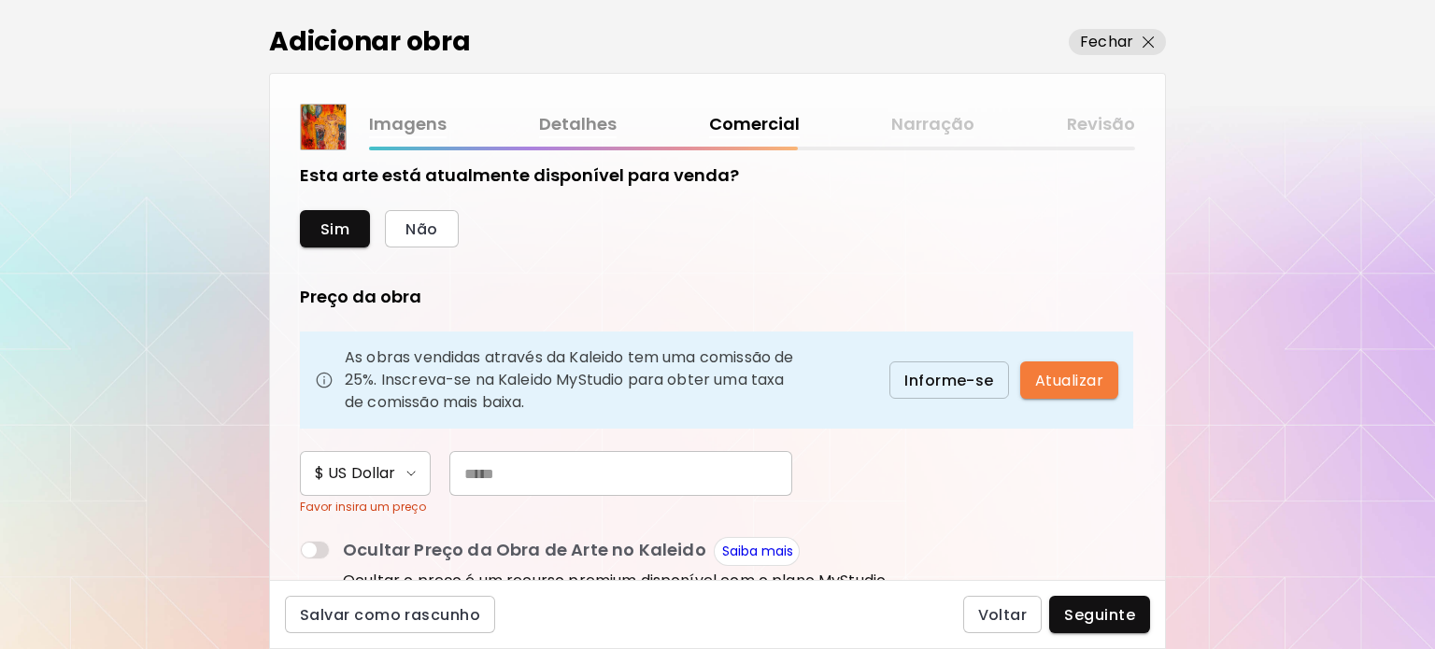
scroll to position [0, 0]
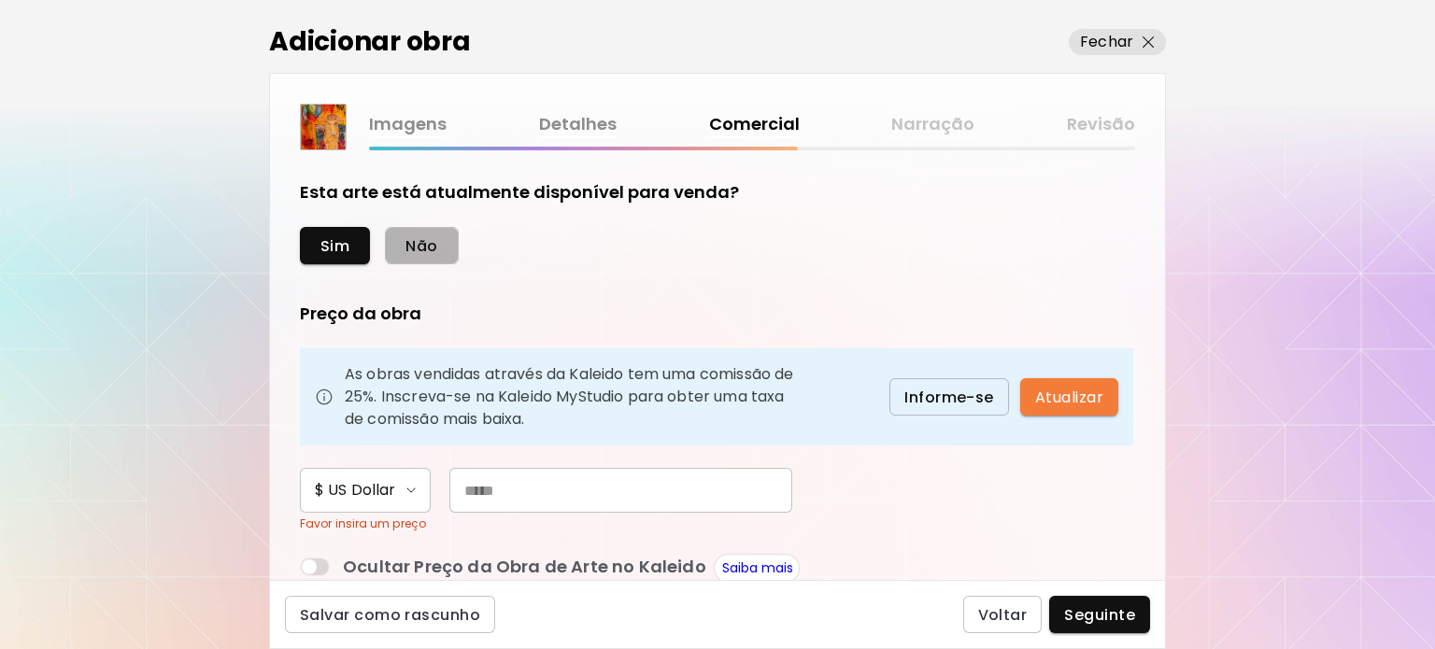
click at [441, 247] on button "Não" at bounding box center [421, 245] width 73 height 37
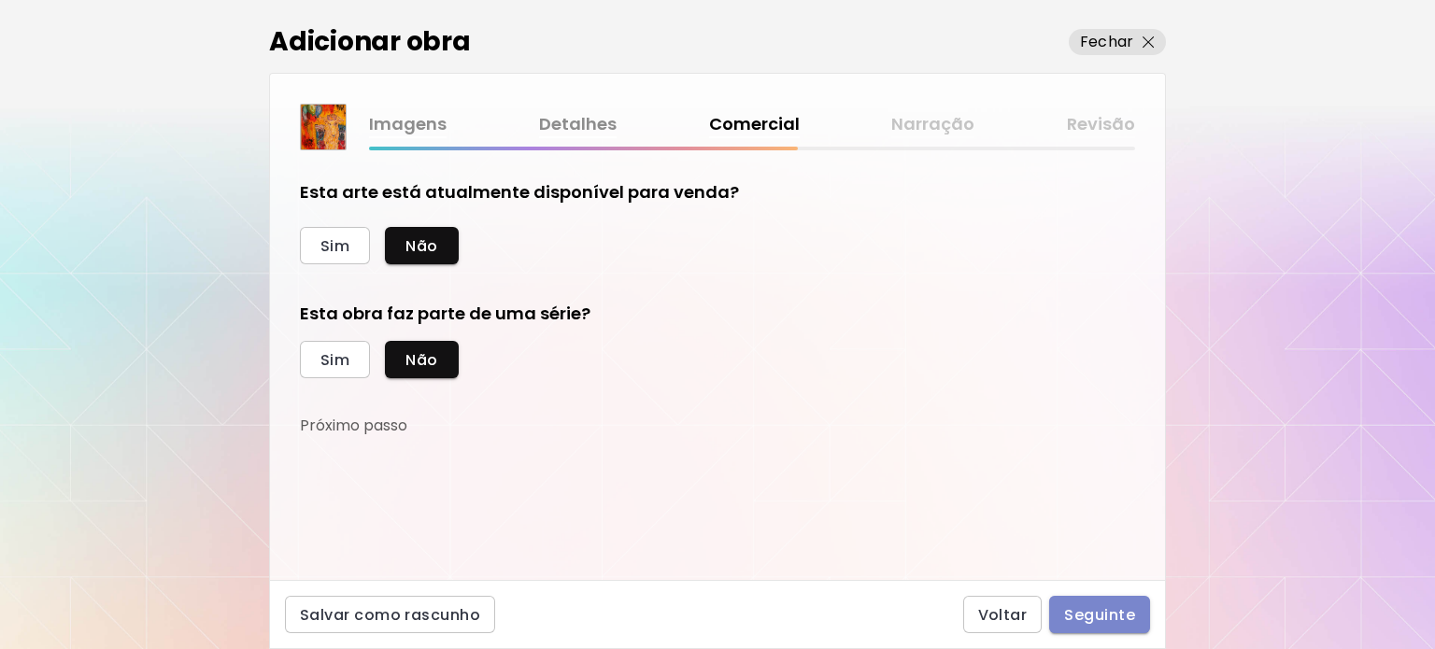
click at [1143, 606] on button "Seguinte" at bounding box center [1099, 614] width 101 height 37
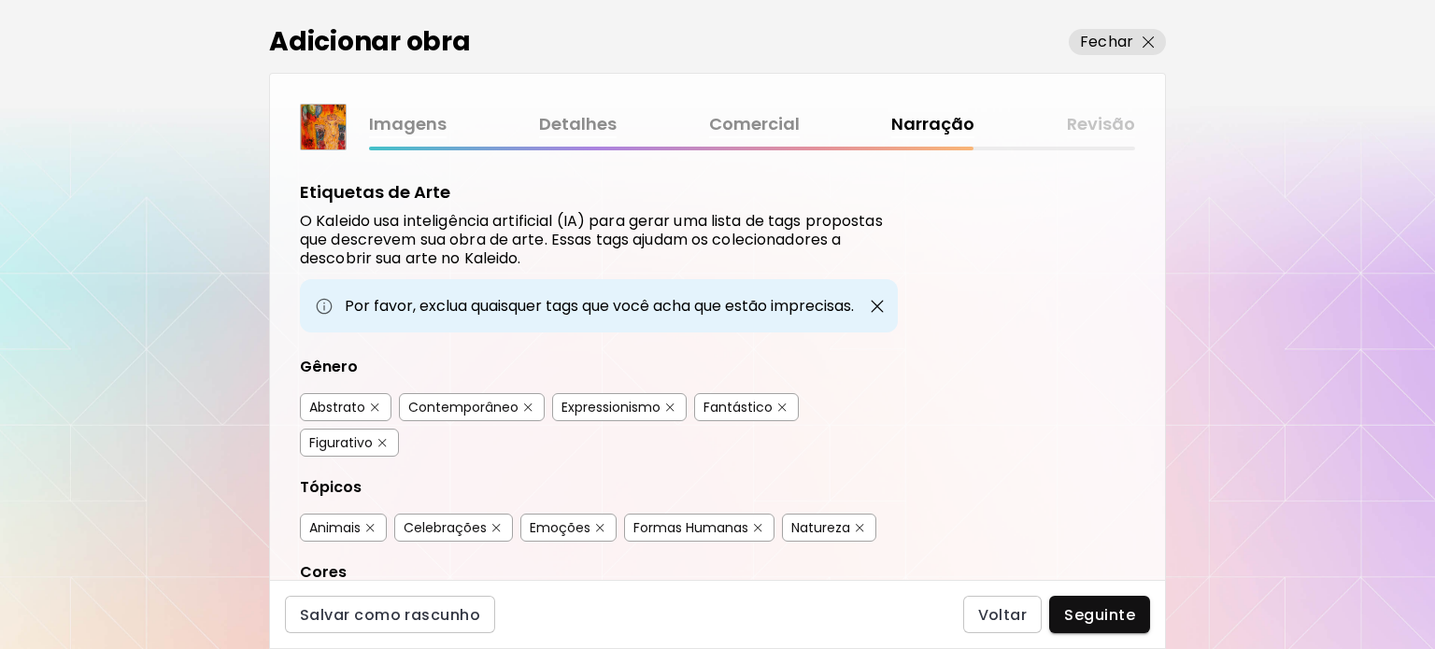
click at [332, 402] on div "Abstrato" at bounding box center [337, 407] width 56 height 19
click at [437, 400] on div "Contemporâneo" at bounding box center [463, 407] width 110 height 19
click at [337, 433] on div "Figurativo" at bounding box center [341, 442] width 64 height 19
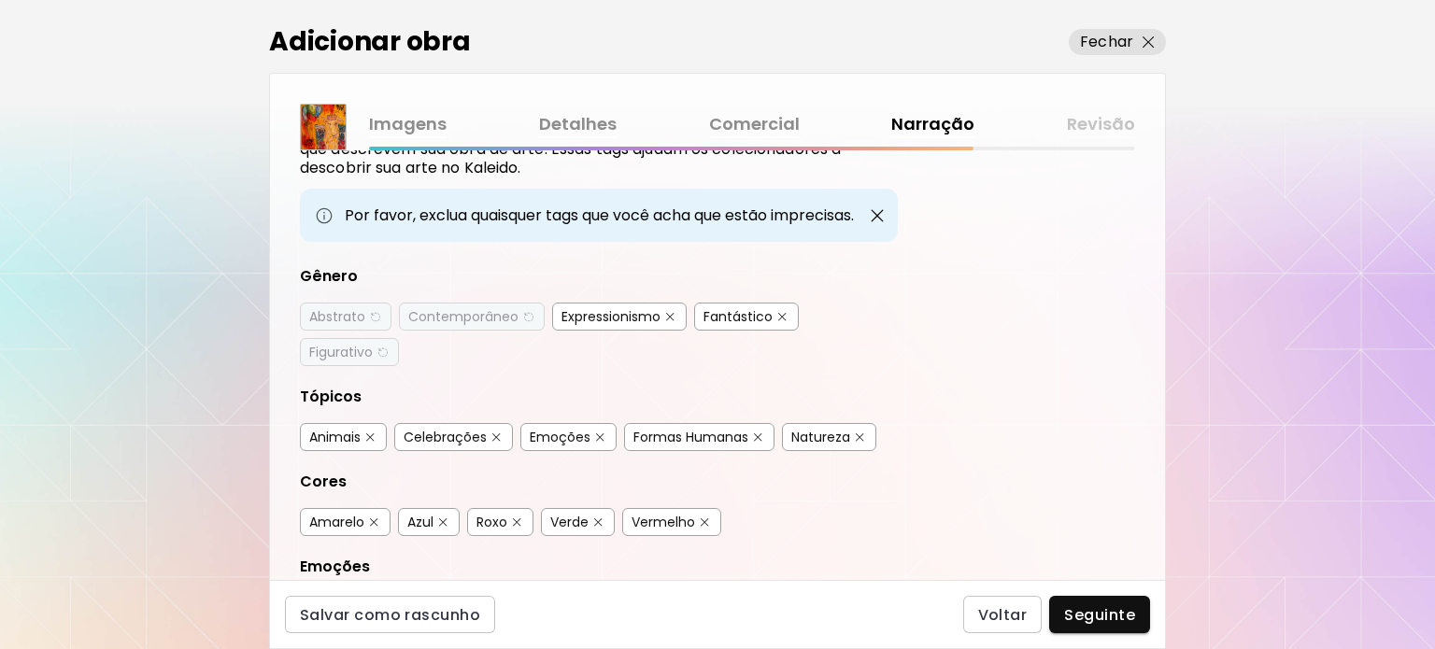
scroll to position [93, 0]
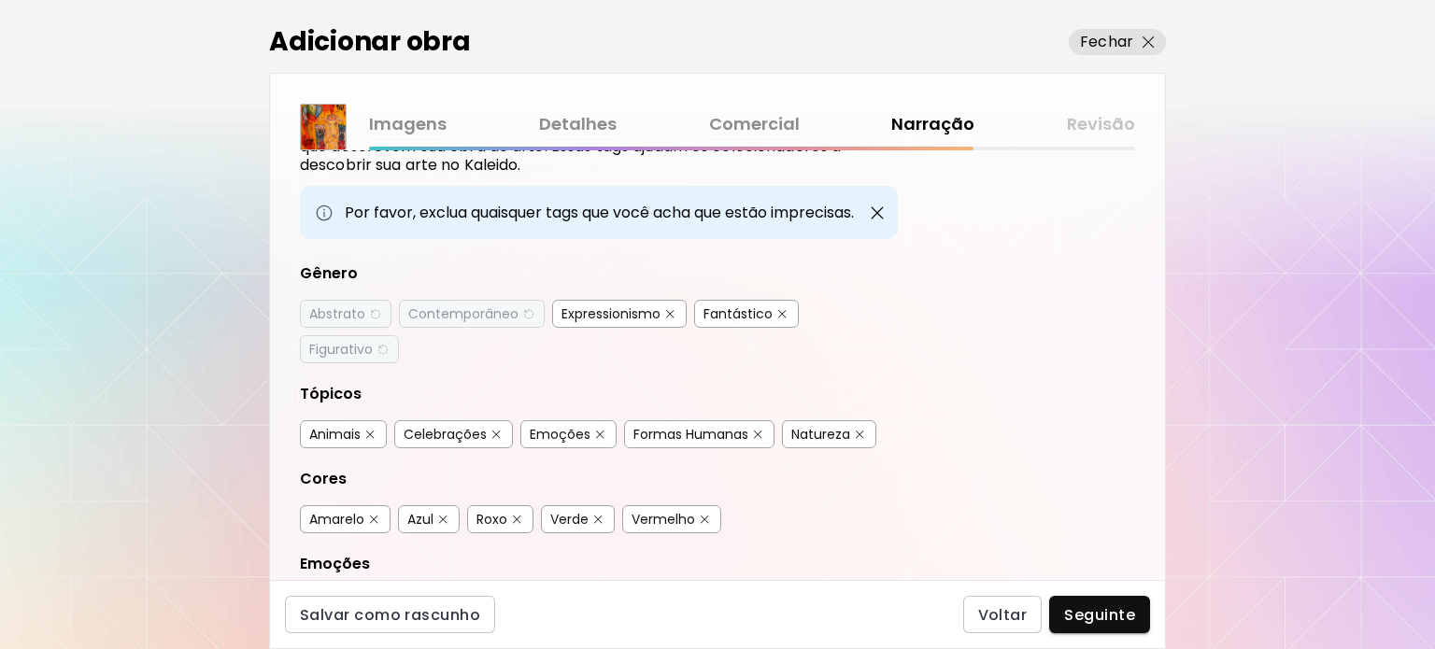
click at [364, 410] on div "Animais Celebrações Emoções Formas Humanas Natureza" at bounding box center [599, 436] width 598 height 62
click at [354, 436] on div "Animais" at bounding box center [334, 434] width 51 height 19
click at [553, 420] on div "Emoções" at bounding box center [568, 434] width 96 height 28
click at [554, 425] on div "Emoções" at bounding box center [560, 434] width 61 height 19
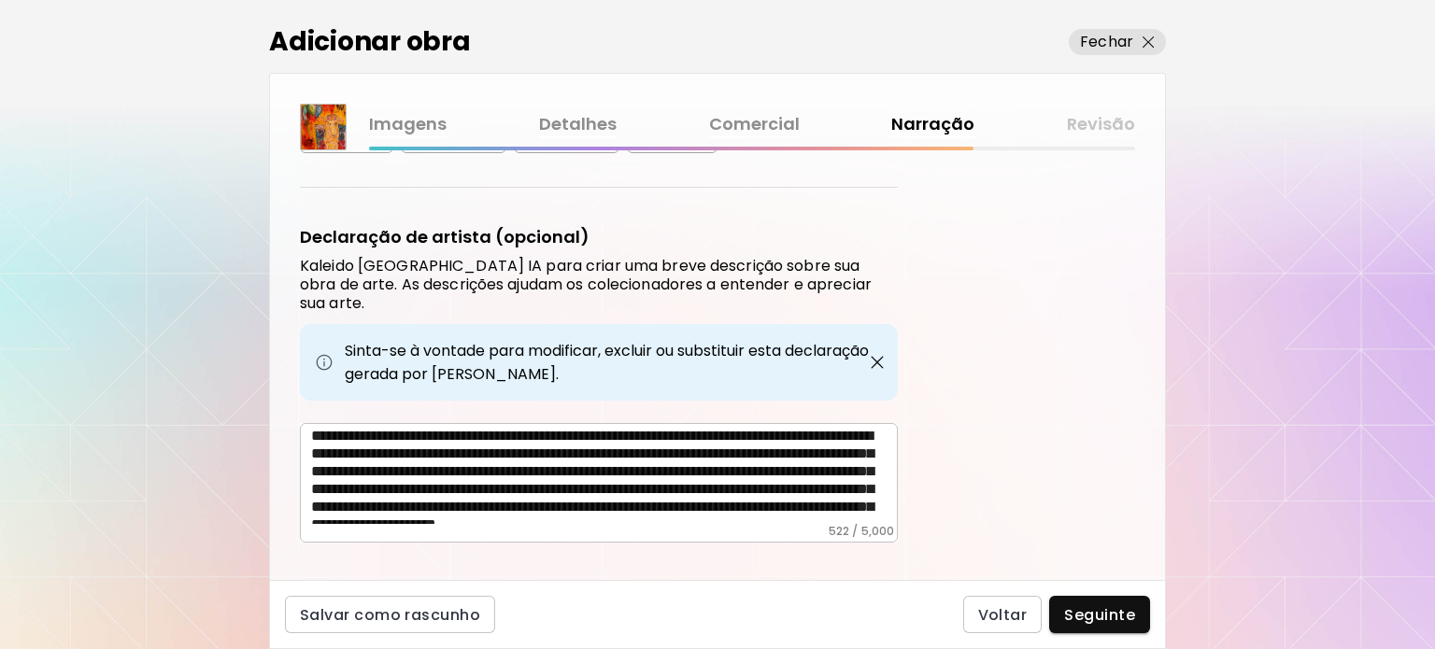
scroll to position [0, 0]
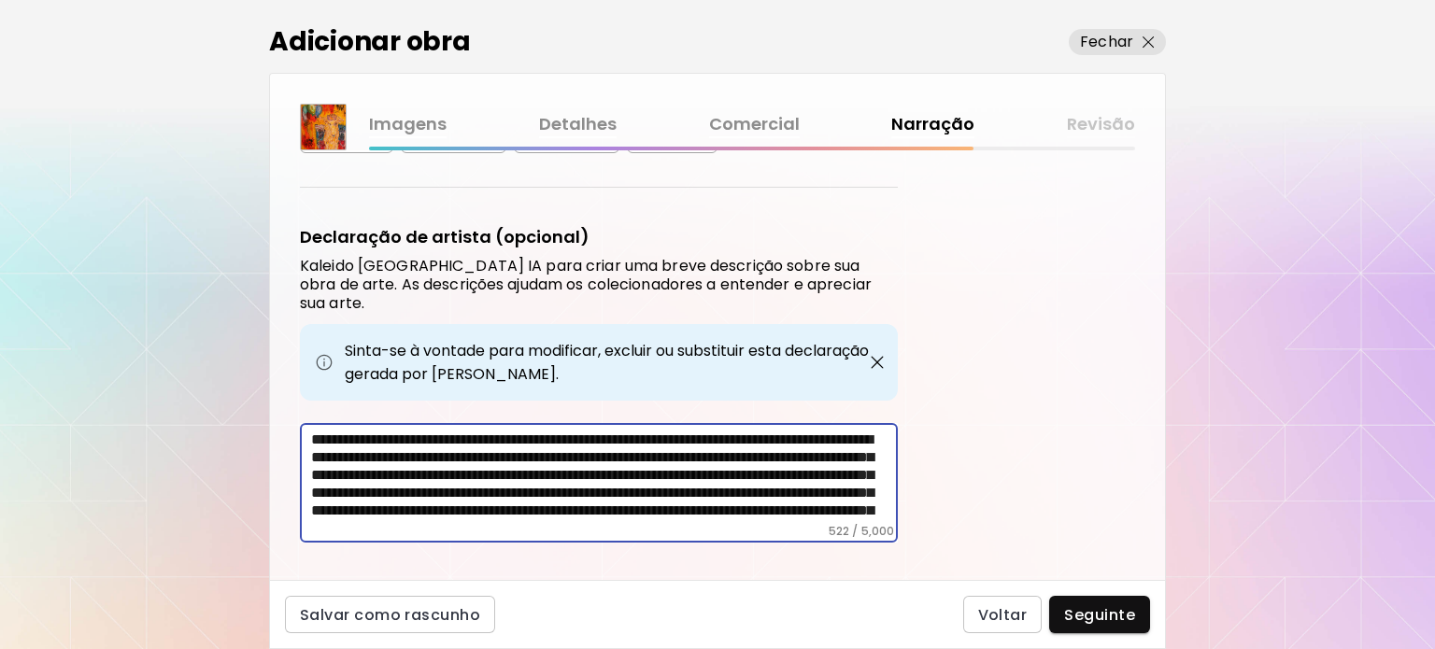
drag, startPoint x: 587, startPoint y: 429, endPoint x: 449, endPoint y: 451, distance: 140.0
click at [449, 451] on textarea "**********" at bounding box center [604, 477] width 587 height 93
click at [403, 462] on textarea "**********" at bounding box center [604, 477] width 587 height 93
drag, startPoint x: 841, startPoint y: 439, endPoint x: 609, endPoint y: 436, distance: 231.6
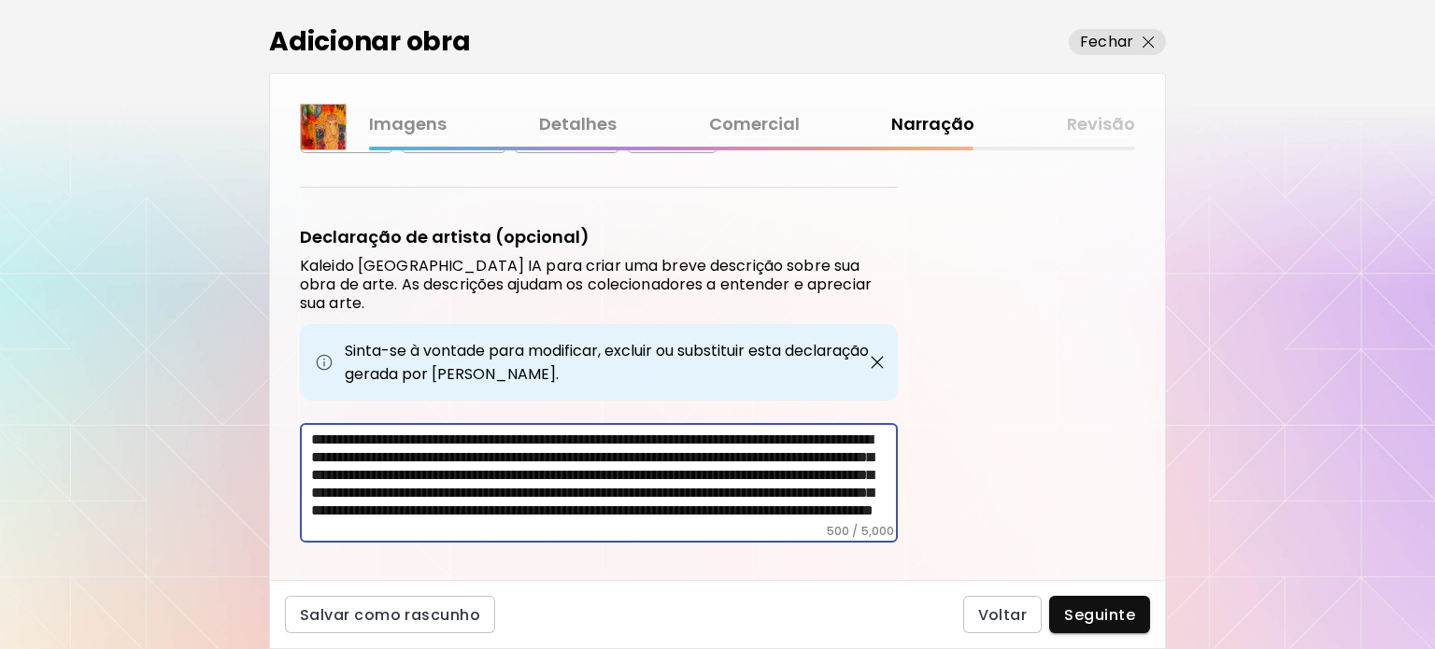
click at [609, 436] on textarea "**********" at bounding box center [604, 477] width 587 height 93
click at [787, 477] on textarea "**********" at bounding box center [604, 477] width 587 height 93
type textarea "**********"
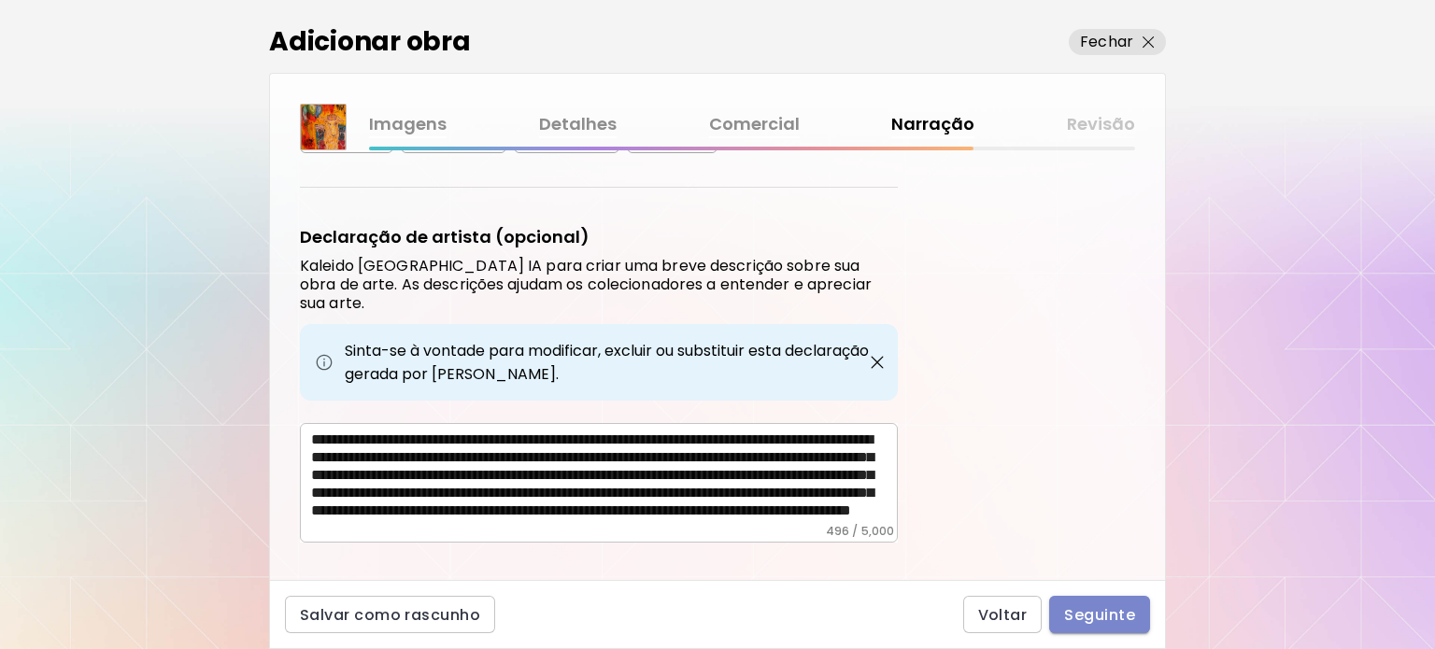
click at [1135, 621] on button "Seguinte" at bounding box center [1099, 614] width 101 height 37
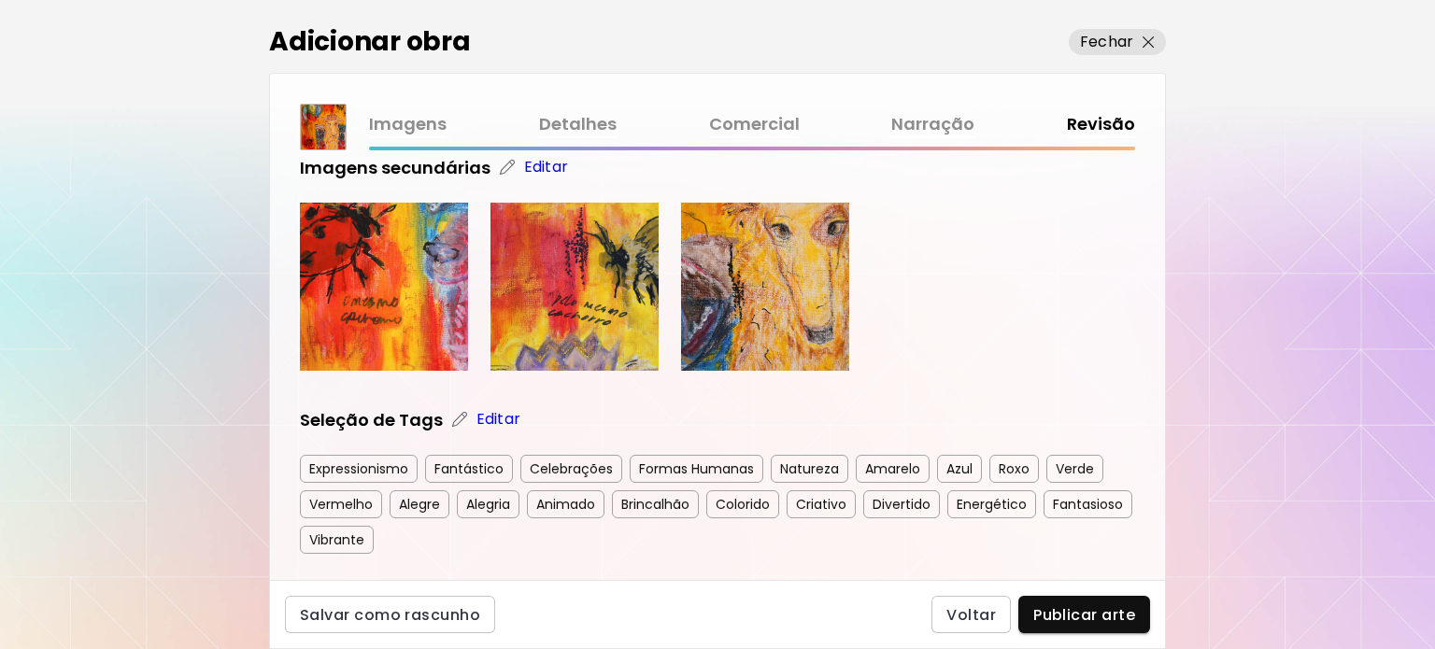
scroll to position [374, 0]
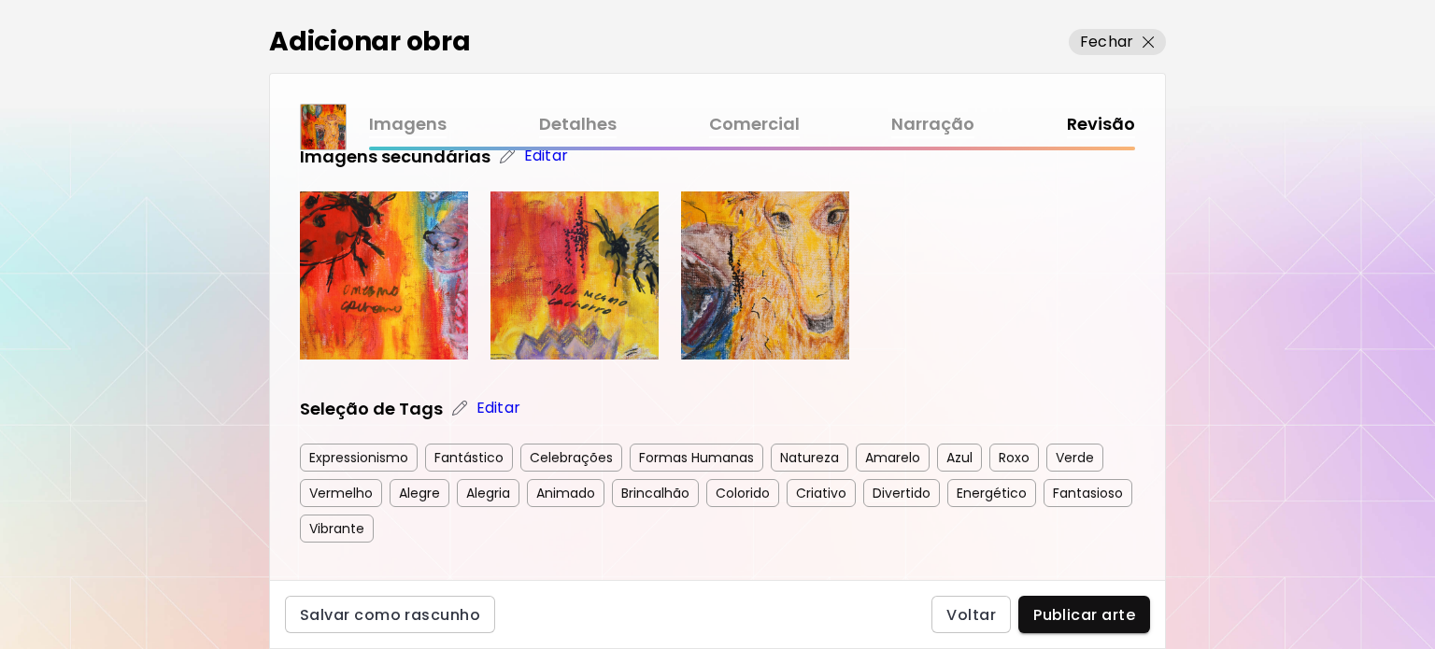
click at [367, 318] on img at bounding box center [384, 275] width 168 height 168
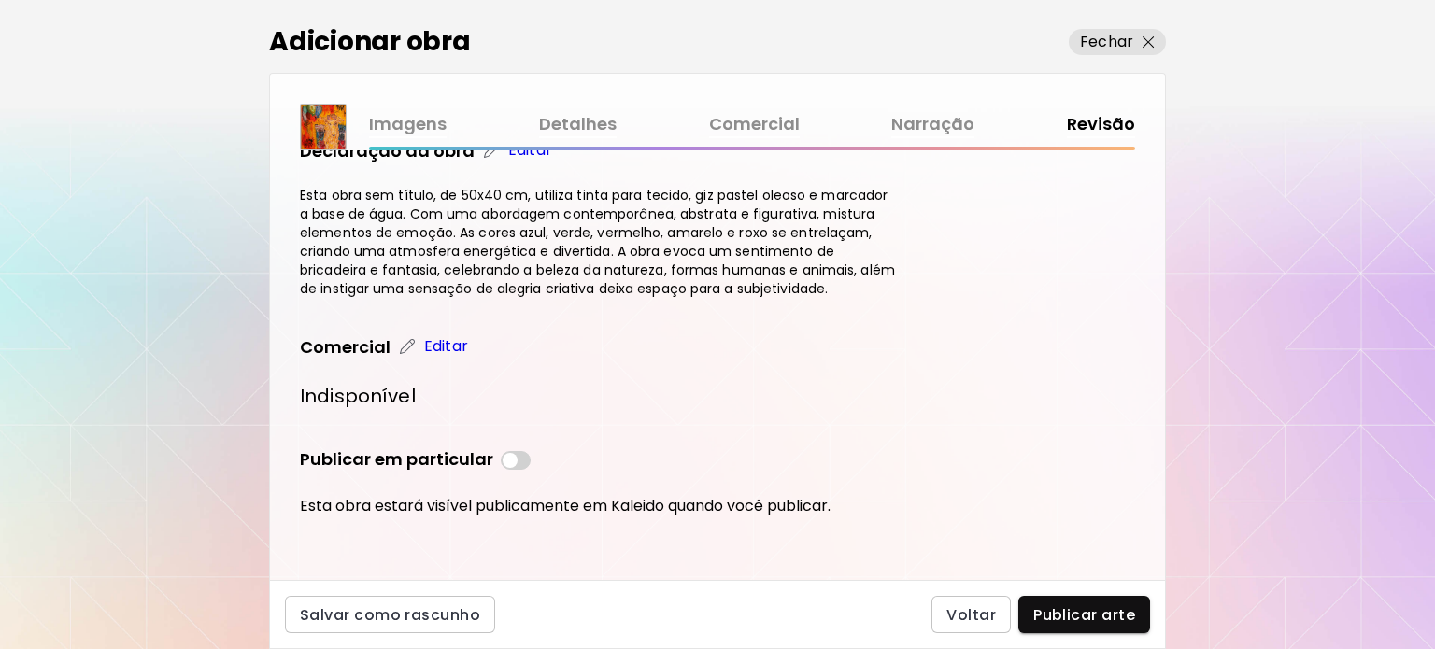
scroll to position [814, 0]
click at [1070, 606] on span "Publicar arte" at bounding box center [1084, 615] width 102 height 20
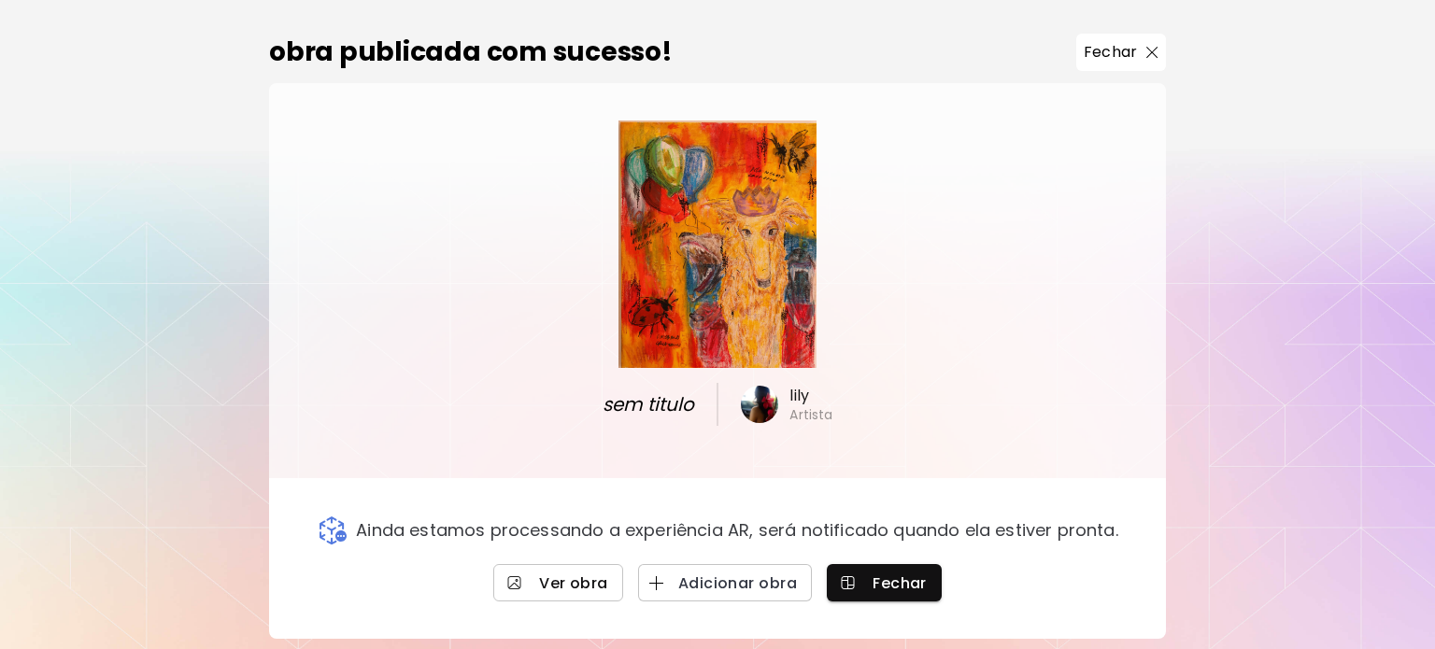
click at [590, 593] on span "Ver obra" at bounding box center [558, 583] width 100 height 20
click at [1136, 34] on button "Fechar" at bounding box center [1121, 52] width 90 height 37
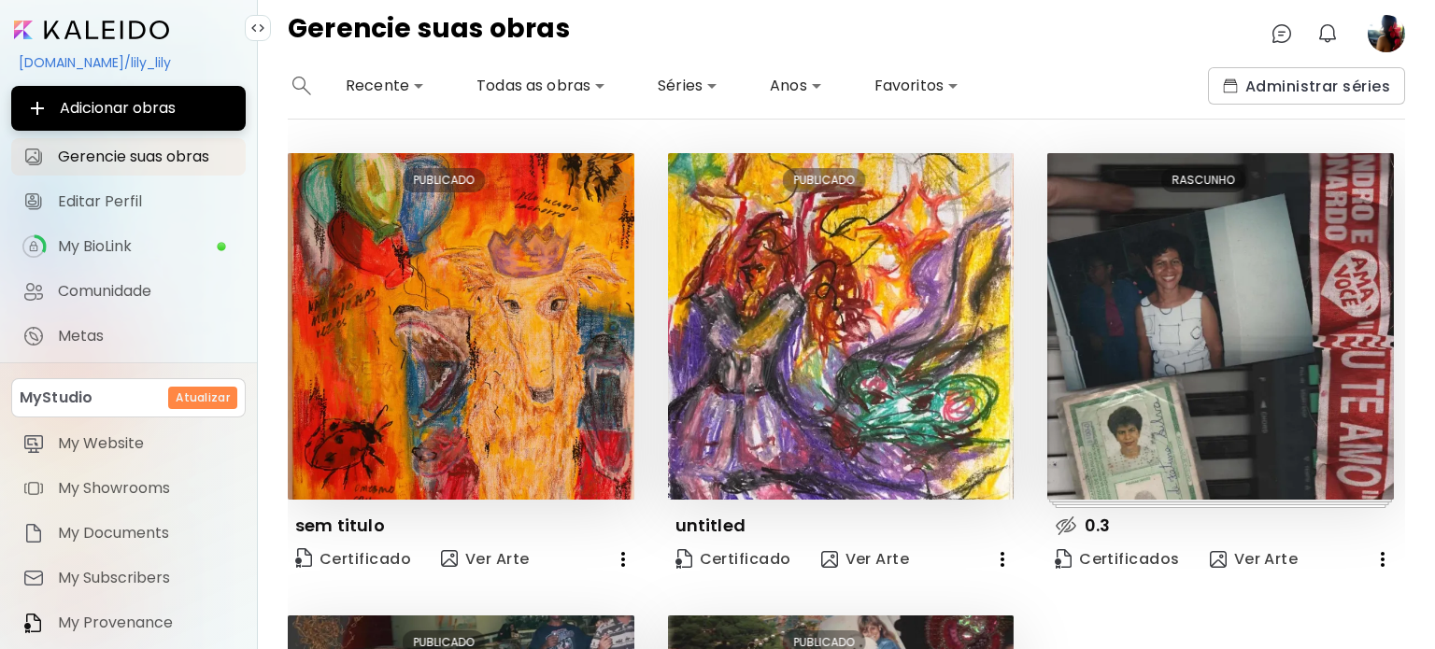
click at [168, 403] on div "Atualizar" at bounding box center [202, 398] width 69 height 22
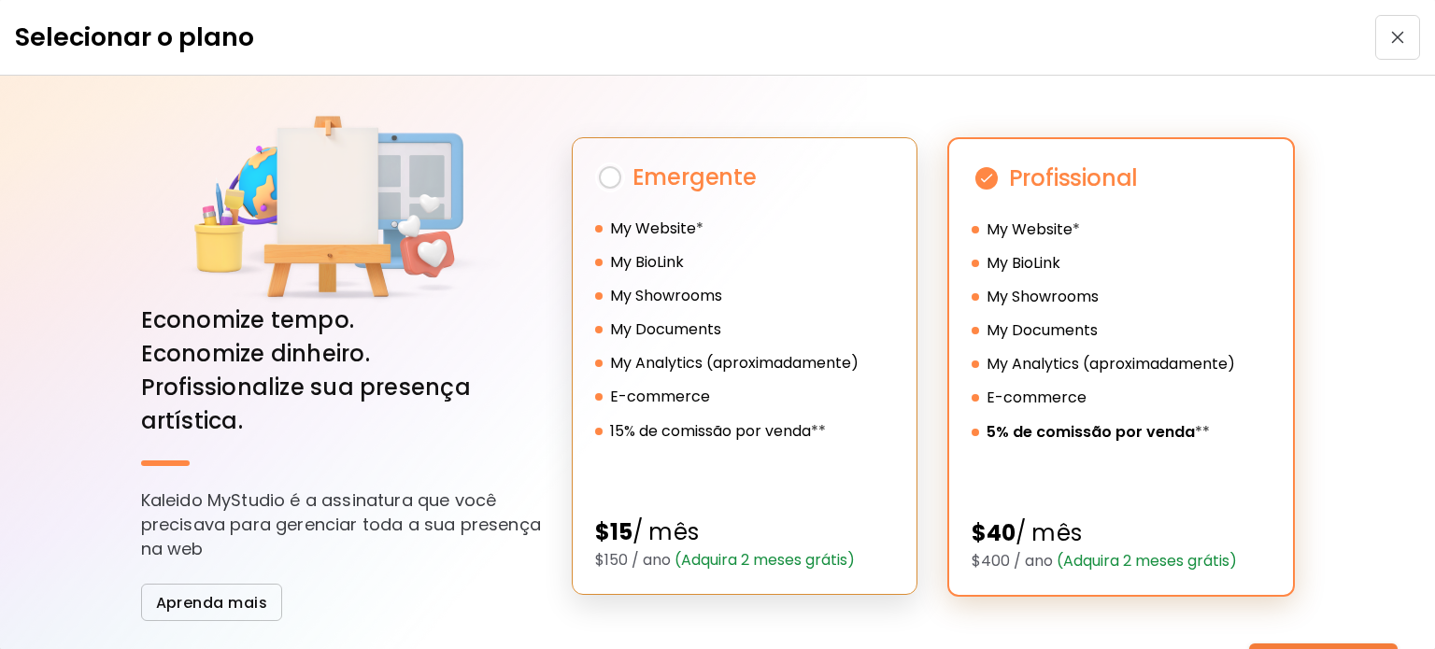
click at [643, 317] on div "My Website * My BioLink My Showrooms My Documents My Analytics (aproximadamente…" at bounding box center [744, 335] width 299 height 237
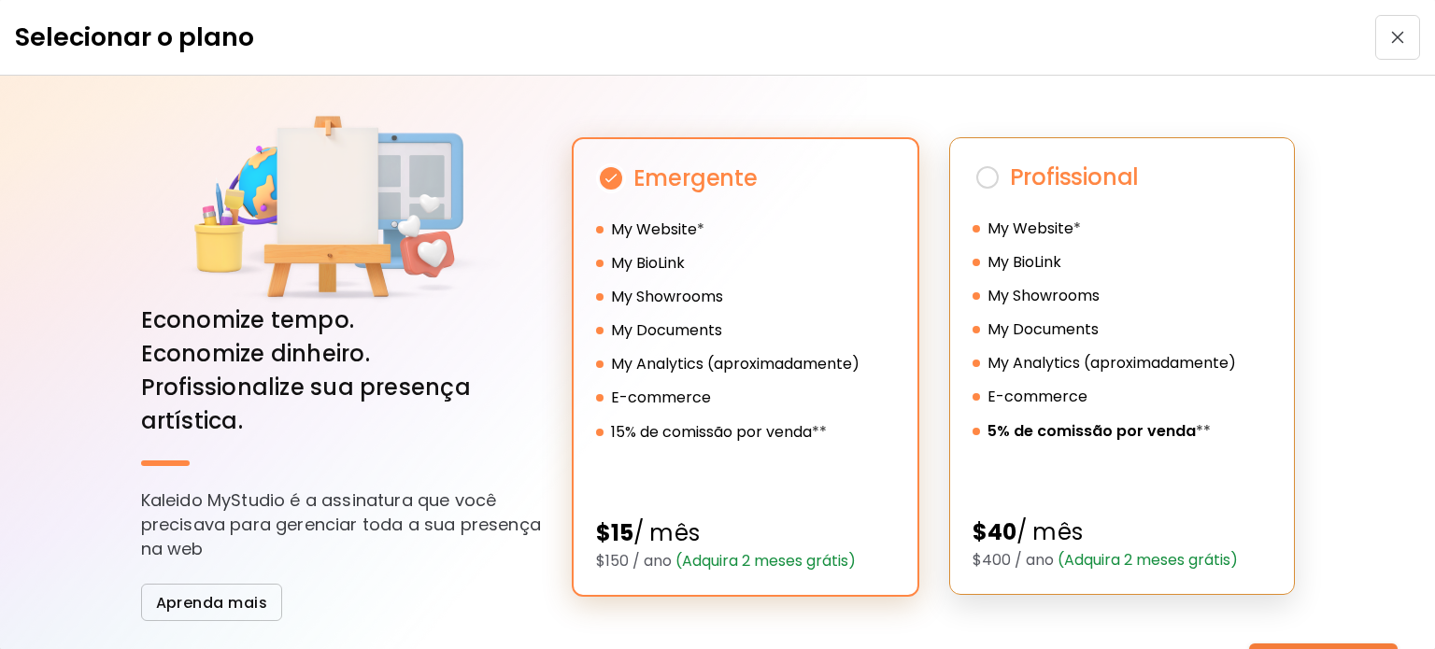
click at [1104, 253] on div "My BioLink" at bounding box center [1121, 262] width 299 height 22
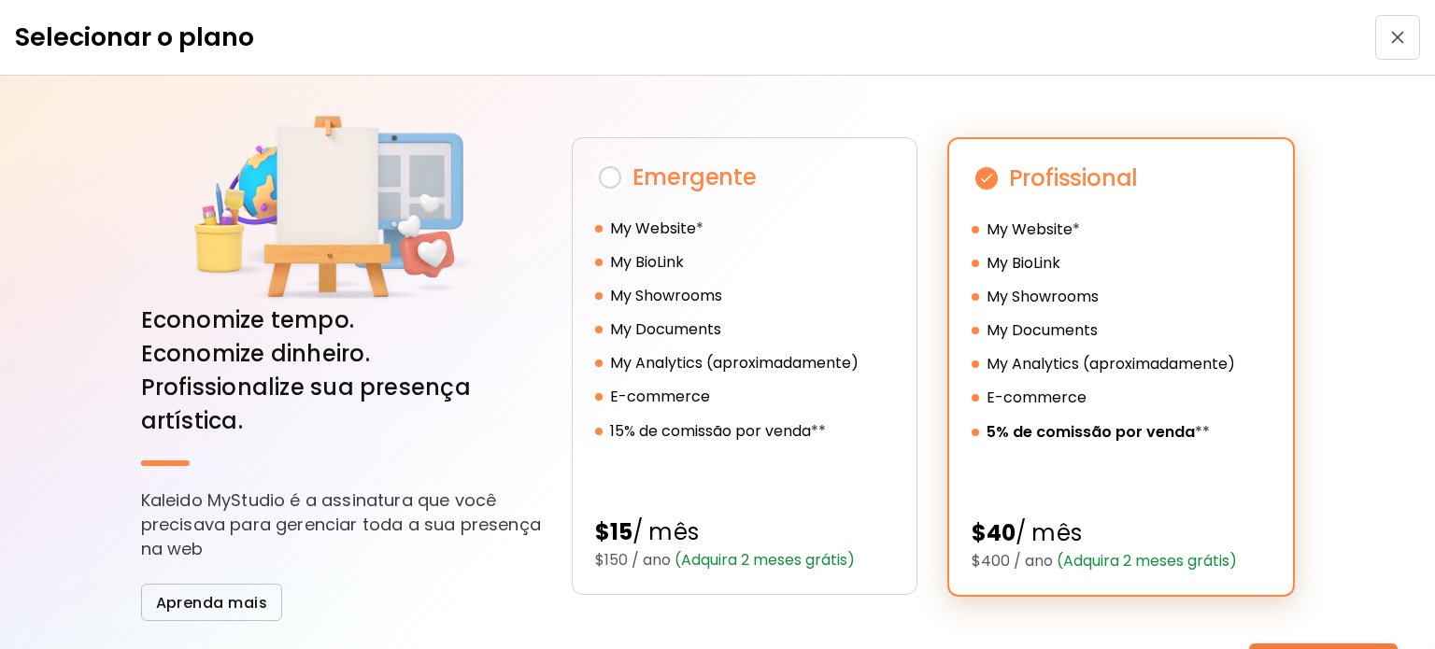
click at [1364, 36] on div "Selecionar o plano" at bounding box center [717, 38] width 1435 height 76
click at [1378, 44] on button "button" at bounding box center [1397, 37] width 45 height 45
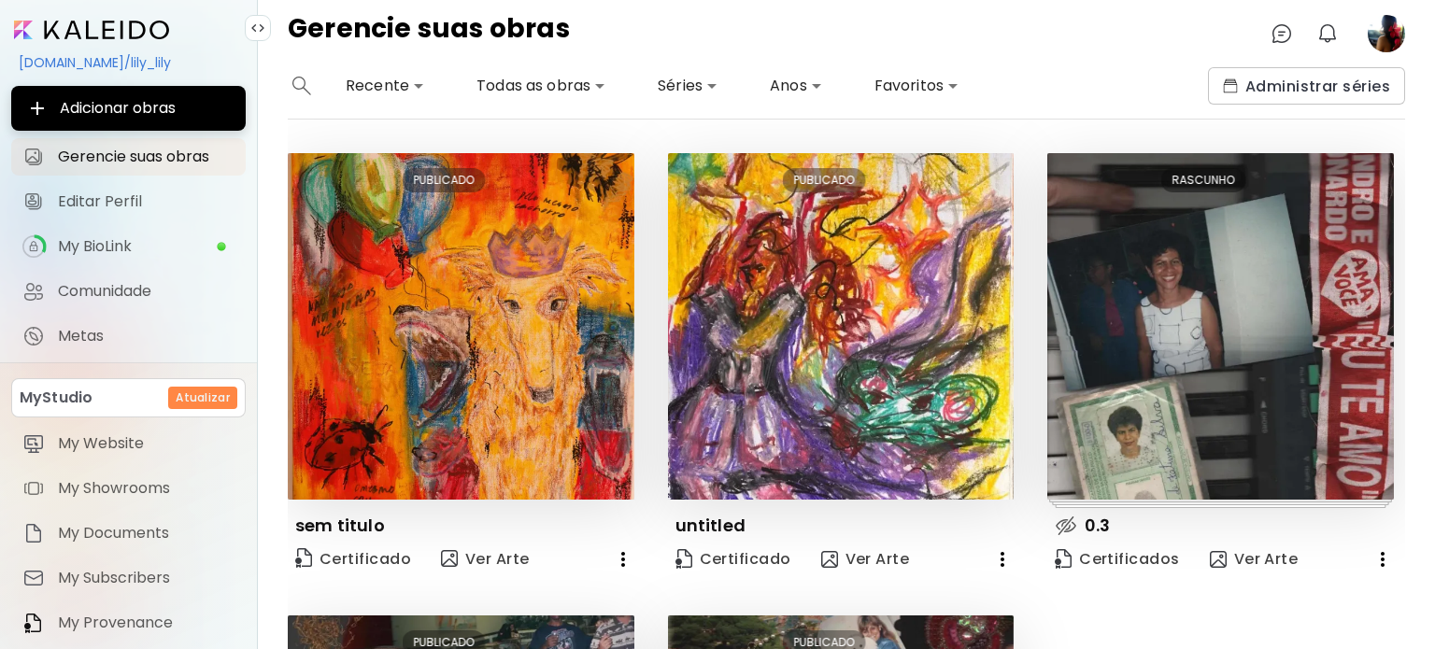
click at [1378, 44] on image at bounding box center [1385, 33] width 37 height 37
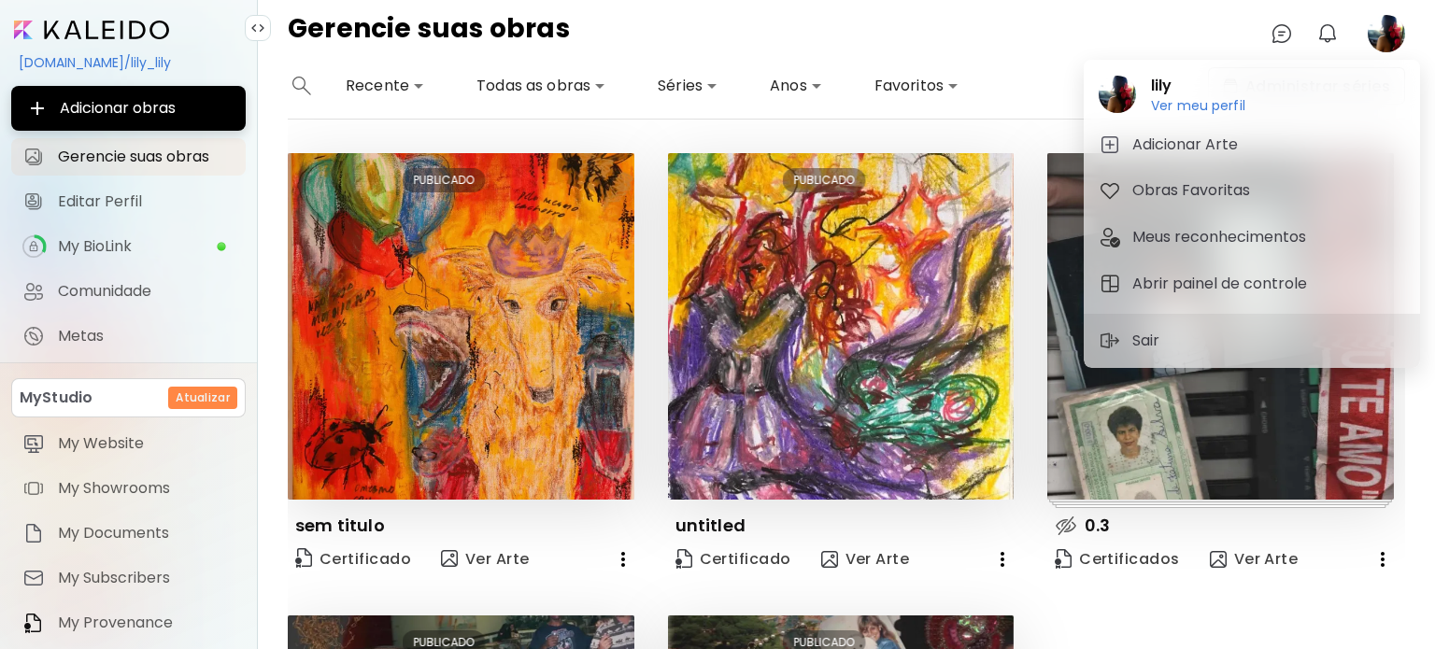
click at [1345, 33] on div at bounding box center [717, 324] width 1435 height 649
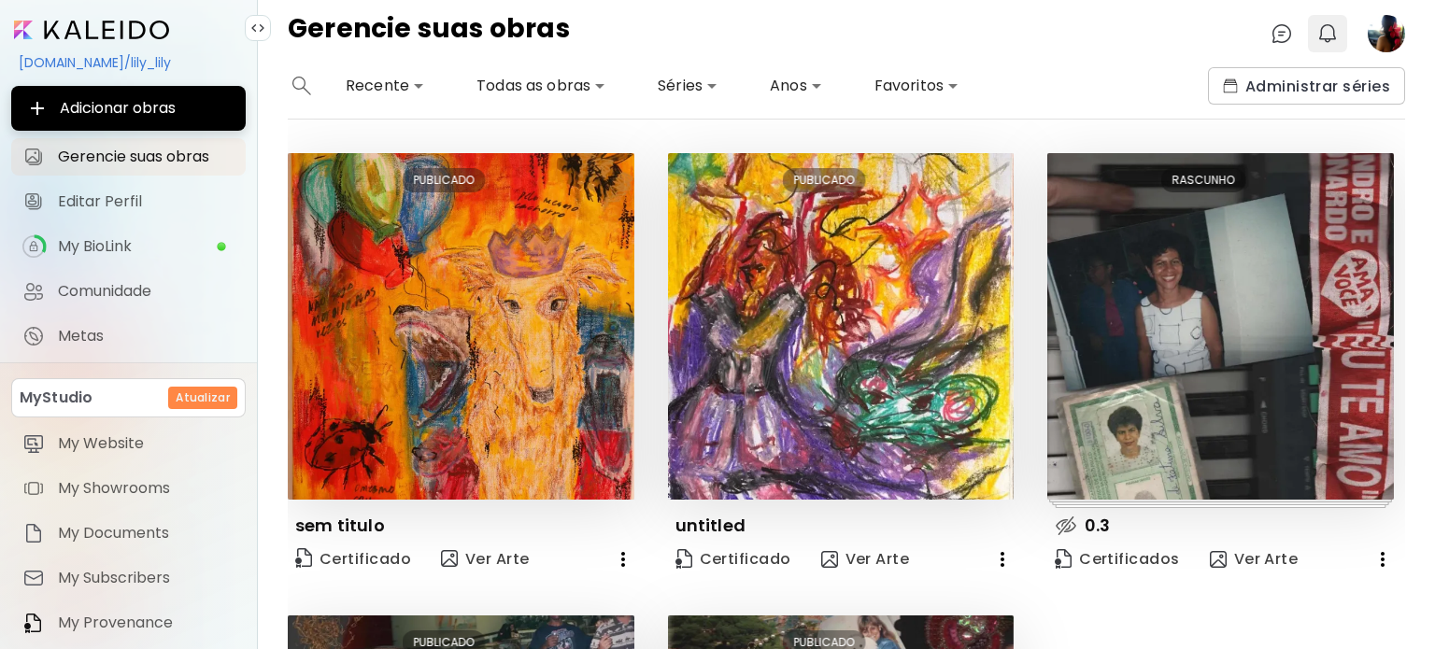
click at [1329, 33] on img "button" at bounding box center [1327, 33] width 22 height 22
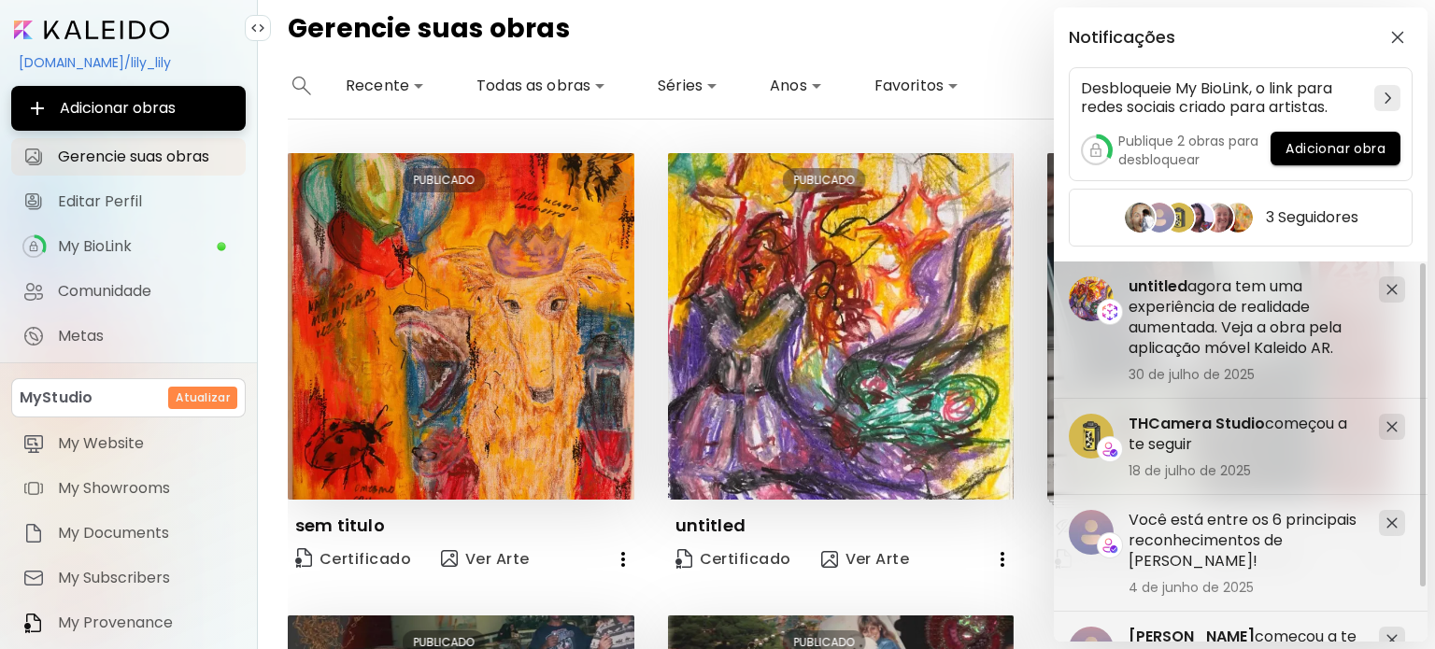
click at [803, 55] on div "Notificações Desbloqueie My BioLink, o link para redes sociais criado para arti…" at bounding box center [717, 324] width 1435 height 649
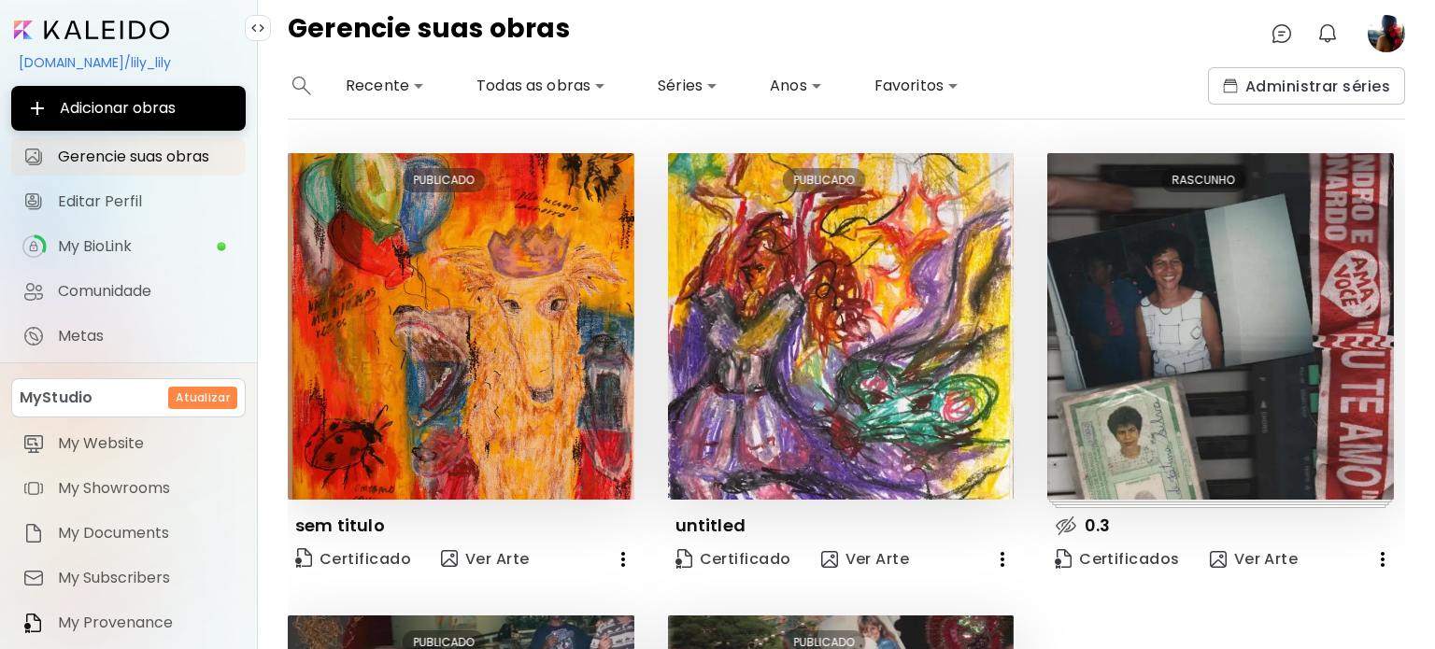
click at [624, 548] on icon "button" at bounding box center [623, 559] width 22 height 22
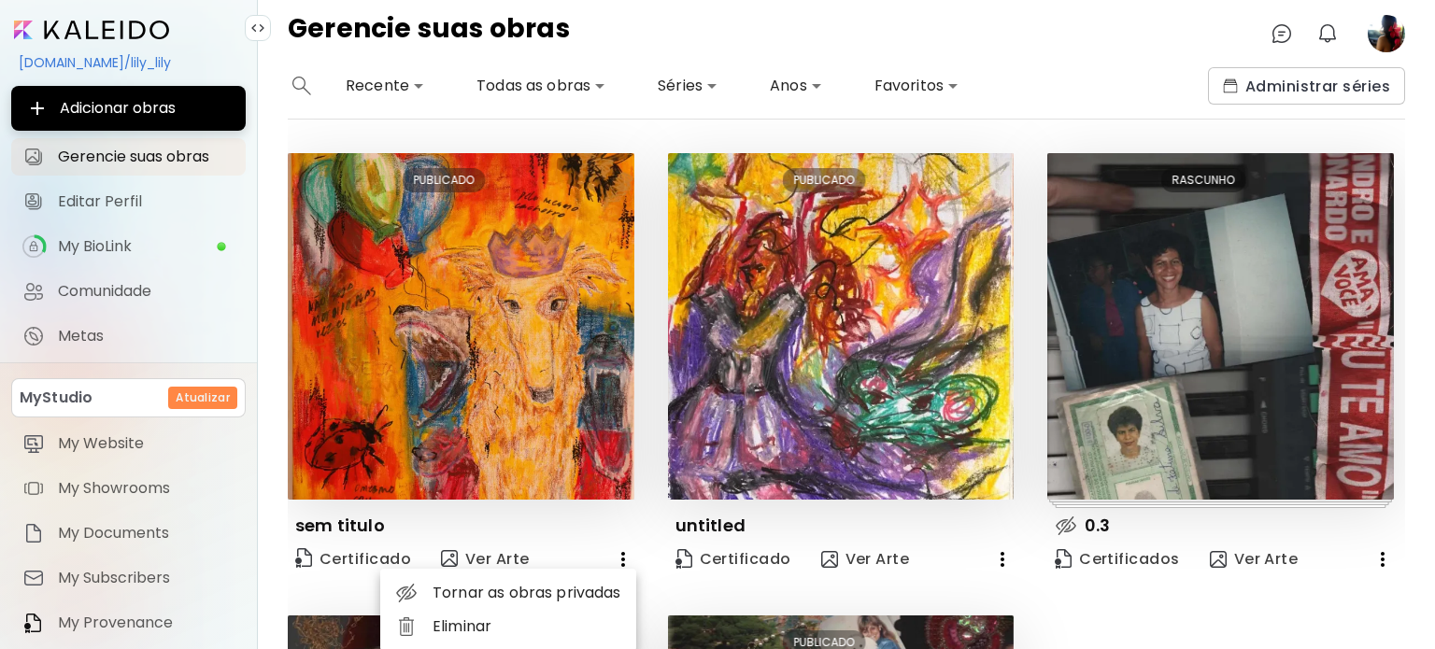
click at [473, 382] on div at bounding box center [717, 324] width 1435 height 649
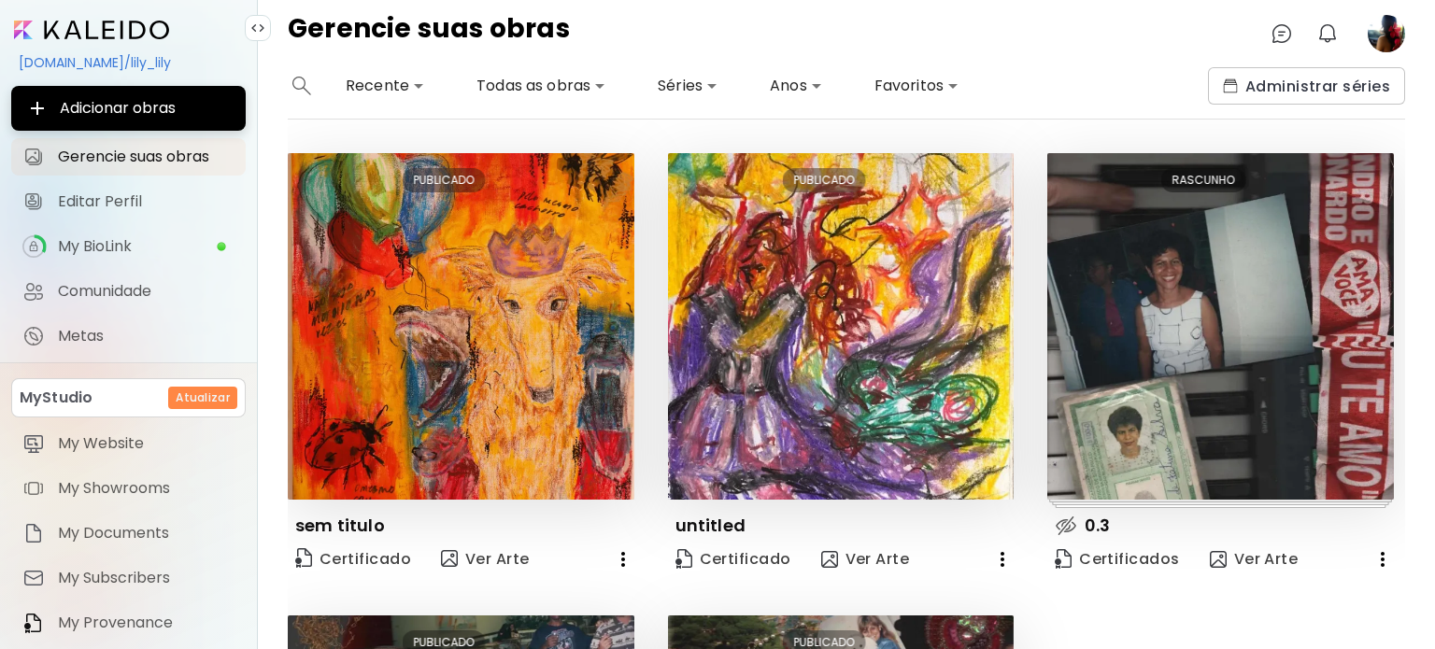
click at [473, 382] on img at bounding box center [461, 326] width 346 height 346
